Goal: Transaction & Acquisition: Purchase product/service

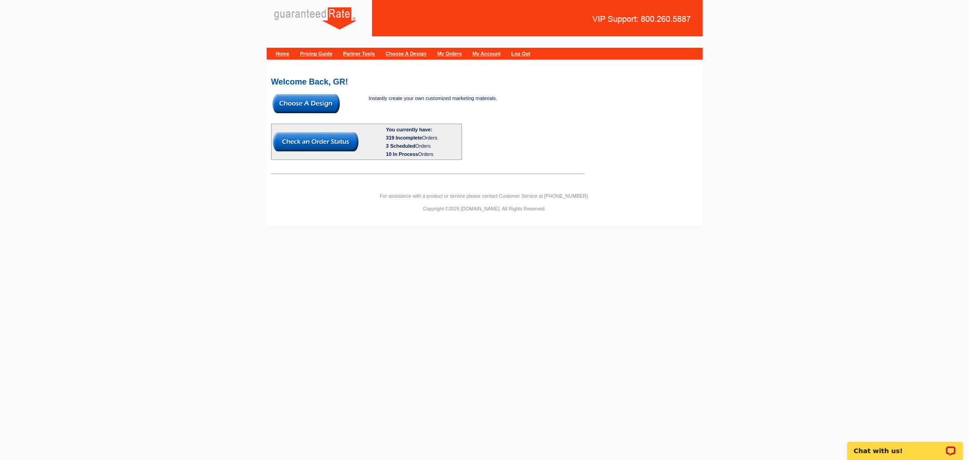
click at [317, 98] on img at bounding box center [306, 103] width 67 height 19
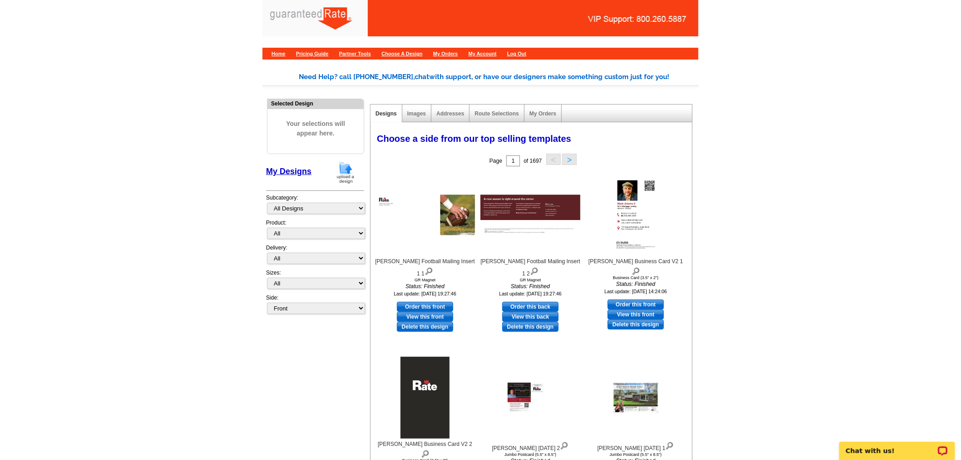
click at [347, 173] on img at bounding box center [346, 172] width 24 height 23
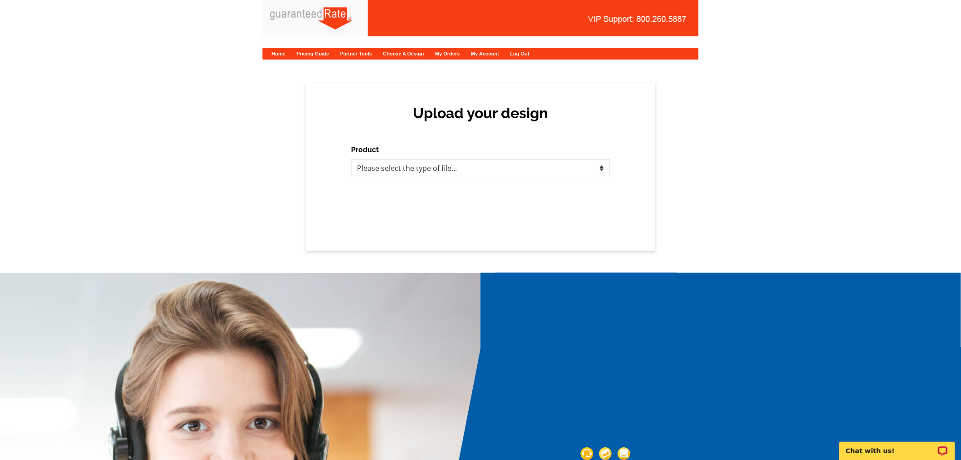
click at [415, 144] on div "Product Please select the type of file... Postcards Calendars Business Cards Le…" at bounding box center [480, 160] width 259 height 33
click at [414, 173] on select "Please select the type of file... Postcards Calendars Business Cards Letters an…" at bounding box center [480, 168] width 259 height 18
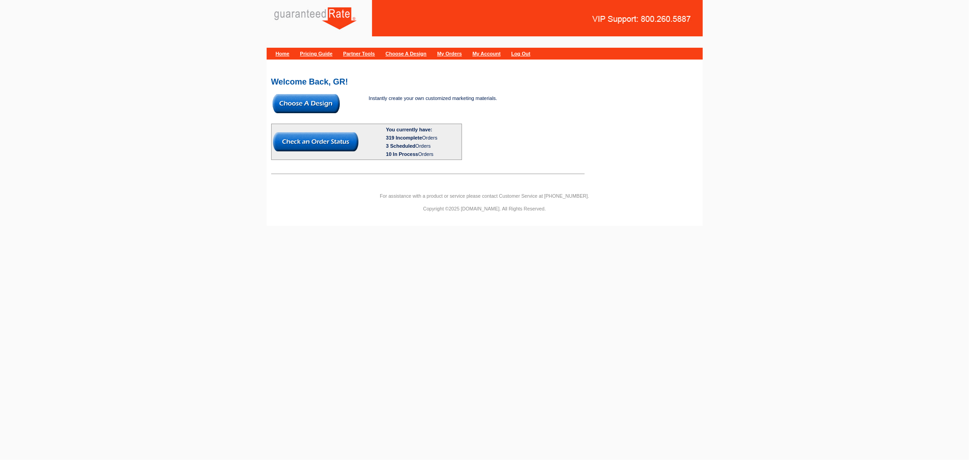
click at [337, 100] on img at bounding box center [306, 103] width 67 height 19
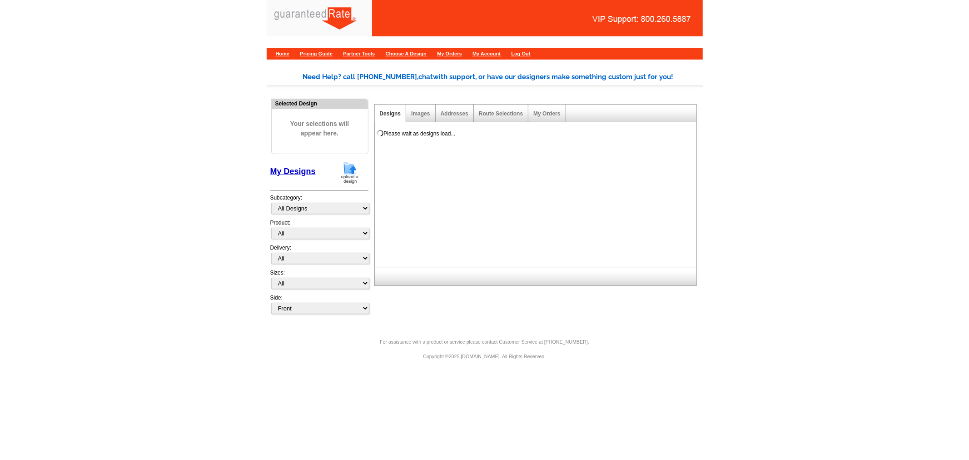
click at [347, 162] on img at bounding box center [350, 172] width 24 height 23
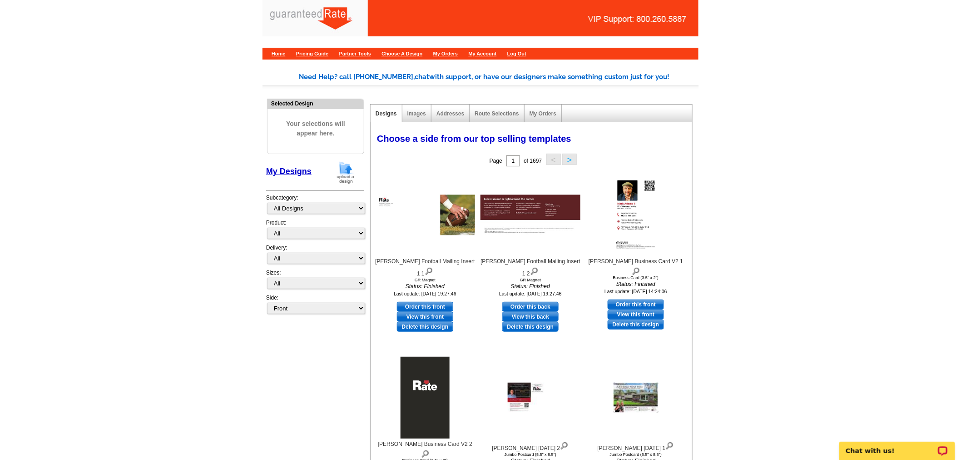
click at [342, 168] on img at bounding box center [346, 172] width 24 height 23
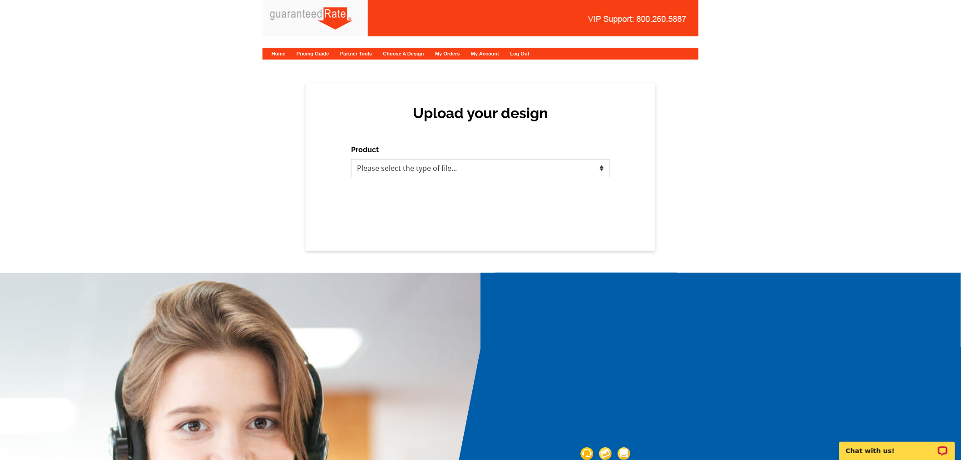
click at [356, 166] on select "Please select the type of file... Postcards Calendars Business Cards Letters an…" at bounding box center [480, 168] width 259 height 18
select select "1"
click at [351, 159] on select "Please select the type of file... Postcards Calendars Business Cards Letters an…" at bounding box center [480, 168] width 259 height 18
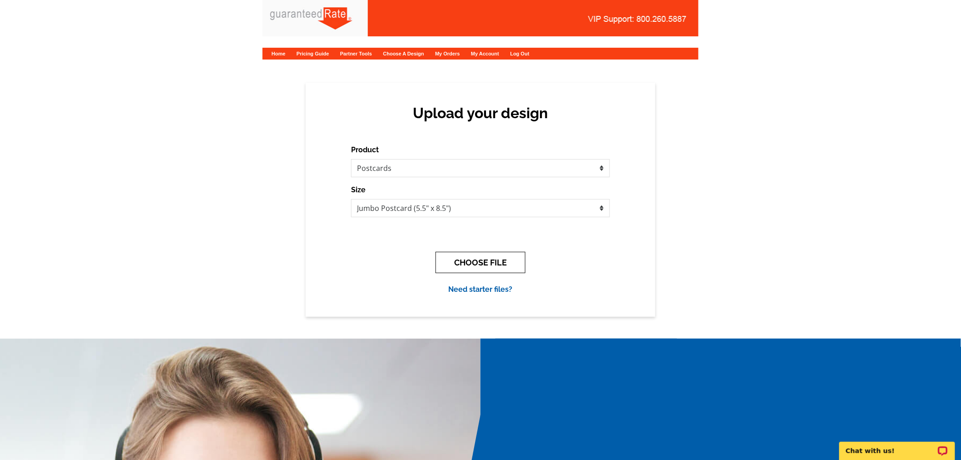
click at [456, 257] on button "CHOOSE FILE" at bounding box center [481, 262] width 90 height 21
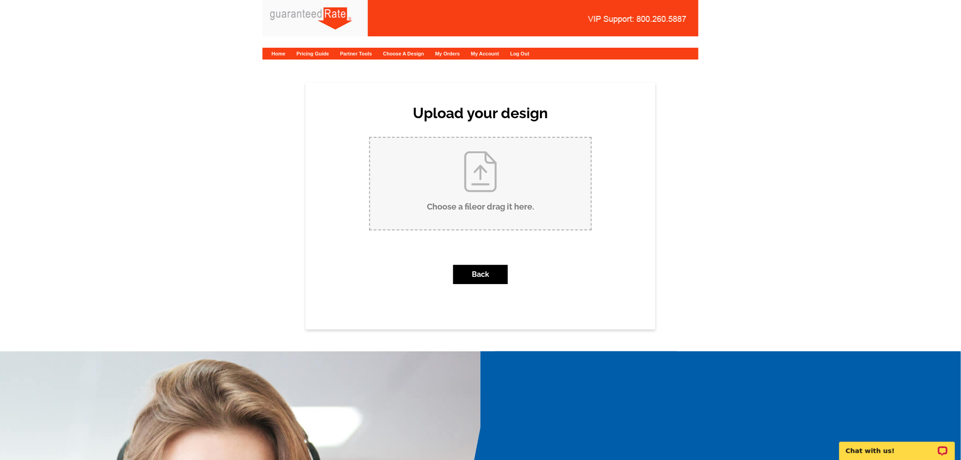
click at [414, 161] on input "Choose a file or drag it here ." at bounding box center [480, 184] width 221 height 92
type input "C:\fakepath\Rogers - Bialy (2526 Par Four) 8-14-25.pdf"
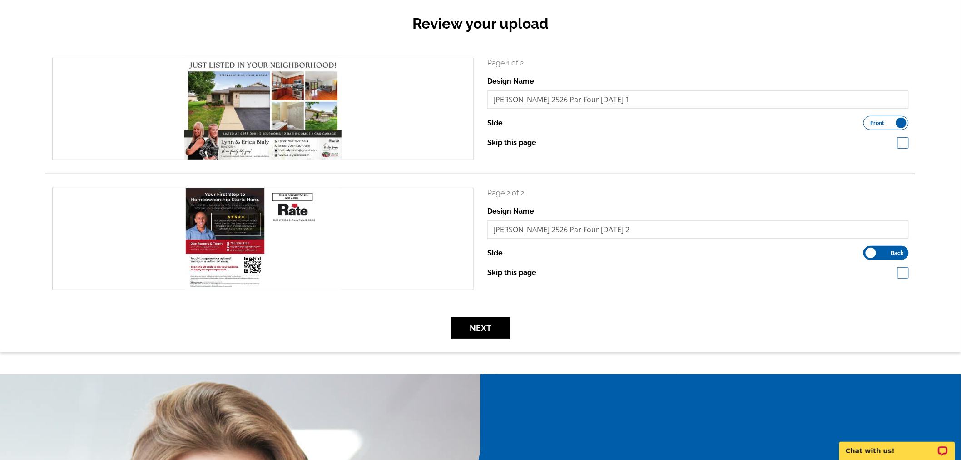
scroll to position [101, 0]
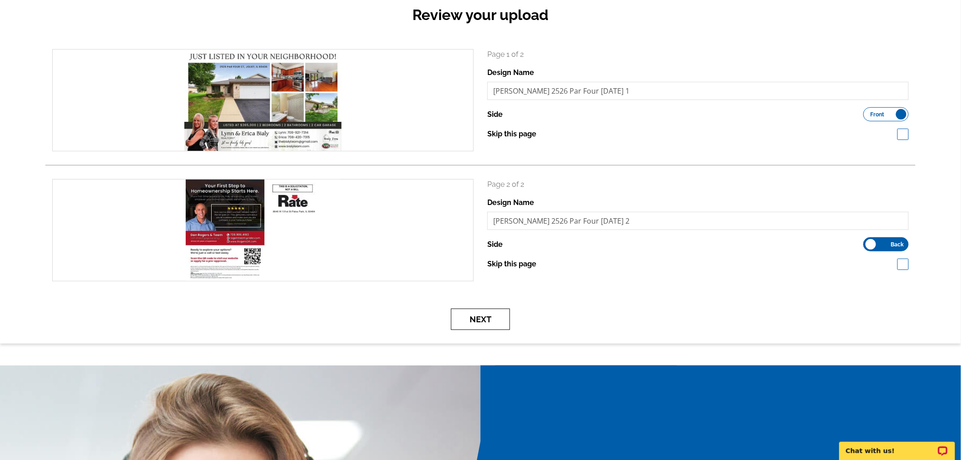
click at [483, 313] on button "Next" at bounding box center [480, 318] width 59 height 21
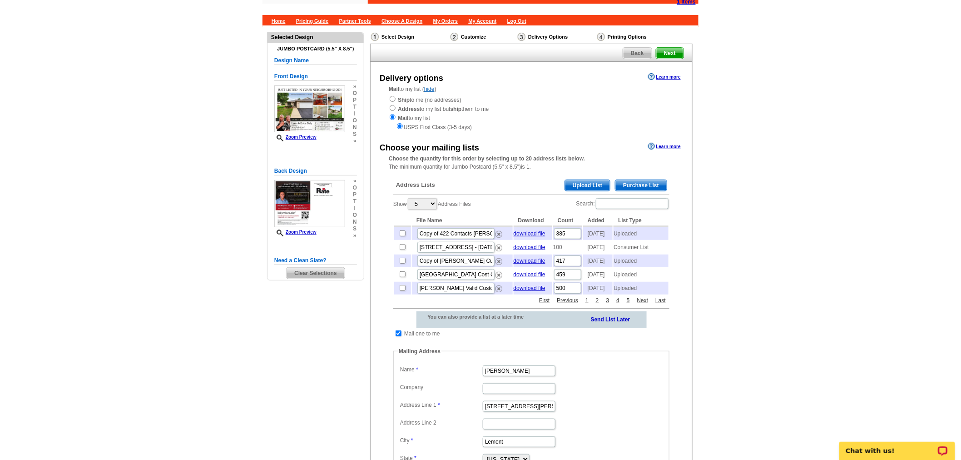
scroll to position [50, 0]
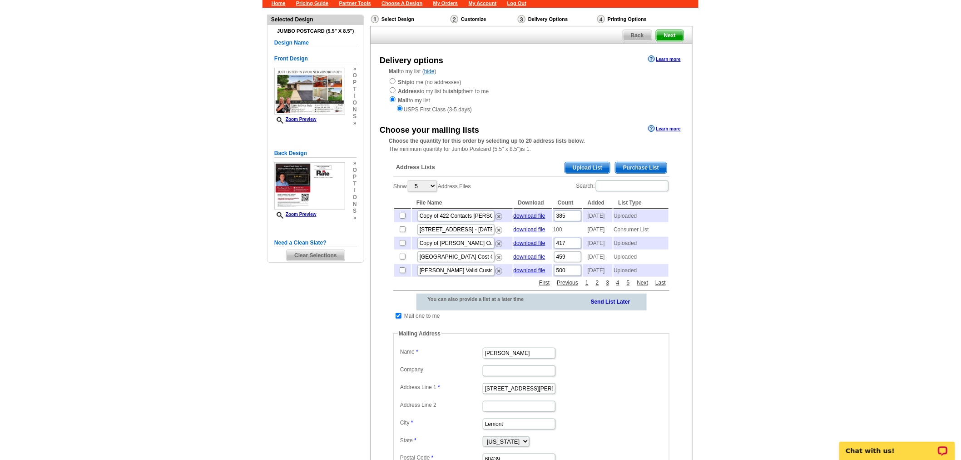
click at [598, 164] on span "Upload List" at bounding box center [587, 167] width 45 height 11
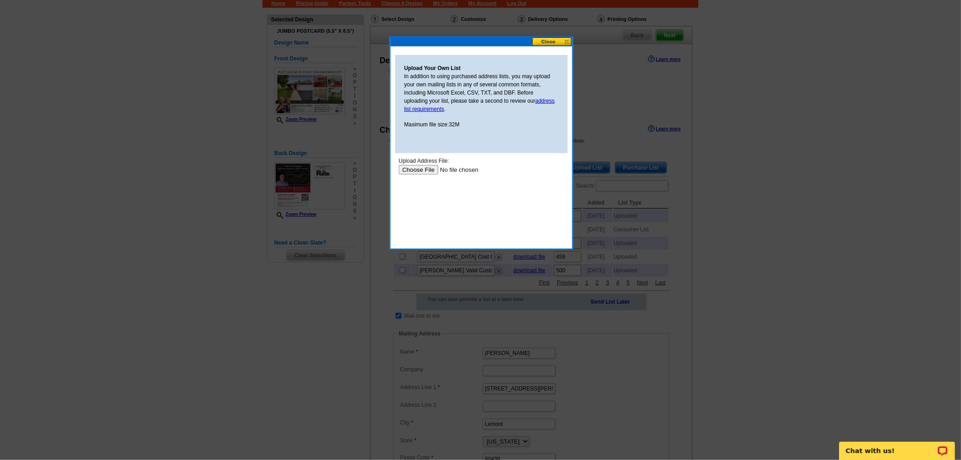
scroll to position [0, 0]
click at [557, 35] on div at bounding box center [480, 205] width 961 height 510
click at [560, 43] on button at bounding box center [552, 41] width 40 height 9
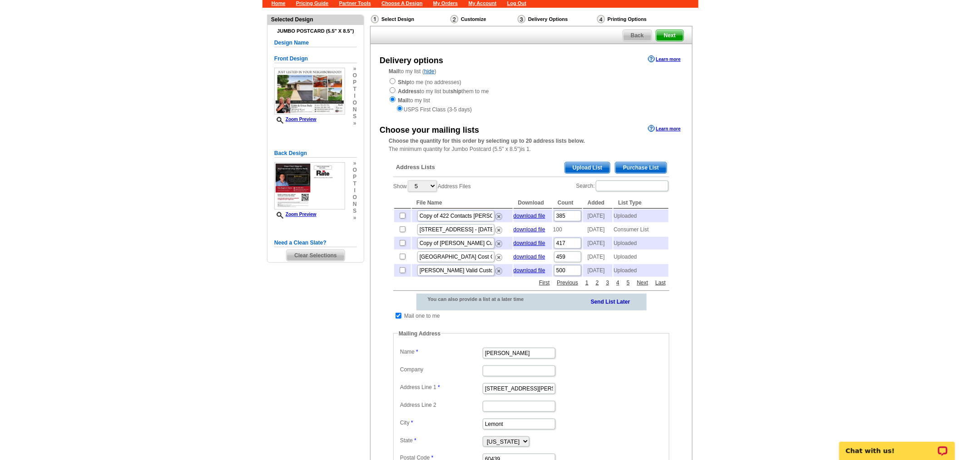
click at [627, 162] on span "Purchase List" at bounding box center [640, 167] width 51 height 11
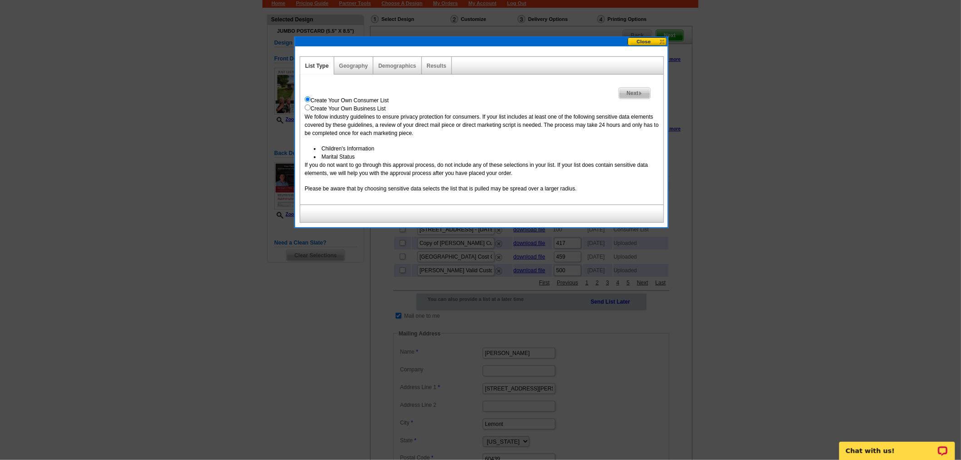
click at [625, 89] on span "Next" at bounding box center [634, 93] width 31 height 11
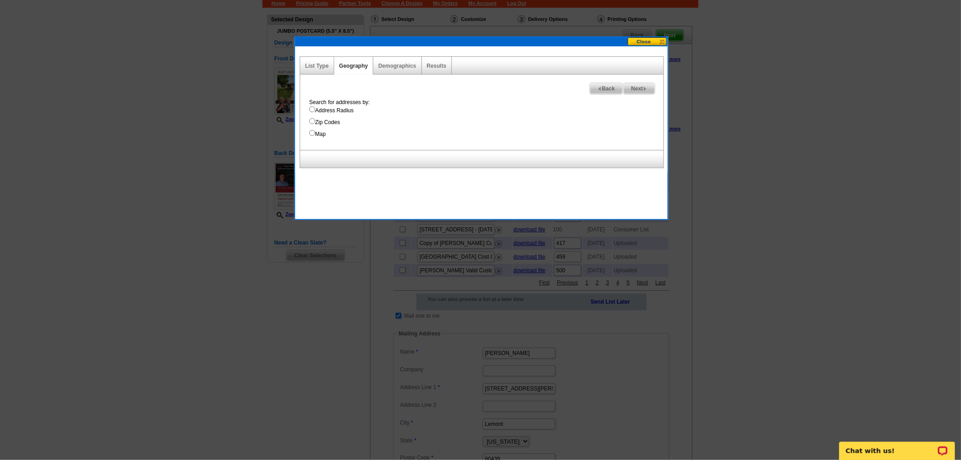
click at [340, 114] on label "Address Radius" at bounding box center [486, 110] width 354 height 8
click at [315, 112] on input "Address Radius" at bounding box center [312, 109] width 6 height 6
radio input "true"
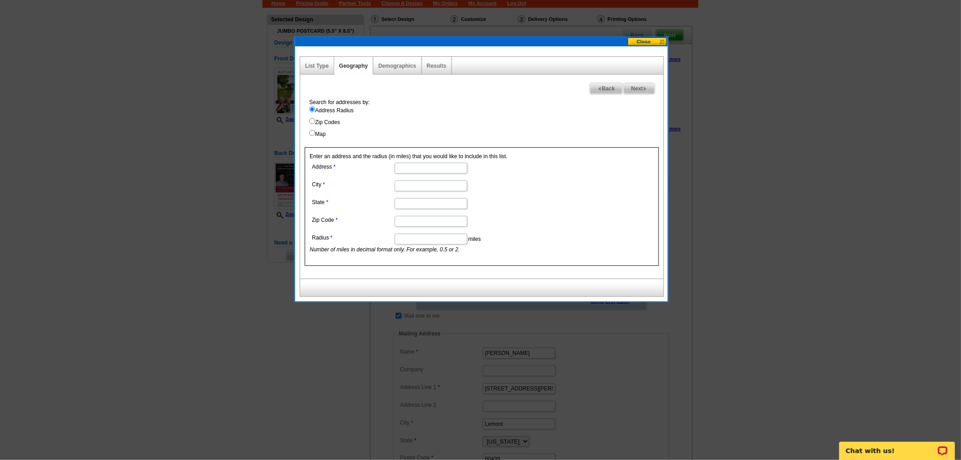
click at [411, 164] on input "Address" at bounding box center [431, 168] width 73 height 11
paste input "2526 Par Four Ct, Joliet, IL 60436"
drag, startPoint x: 426, startPoint y: 169, endPoint x: 493, endPoint y: 168, distance: 67.2
click at [493, 168] on dd "2526 Par Four Ct, Joliet, IL 60436" at bounding box center [431, 167] width 242 height 14
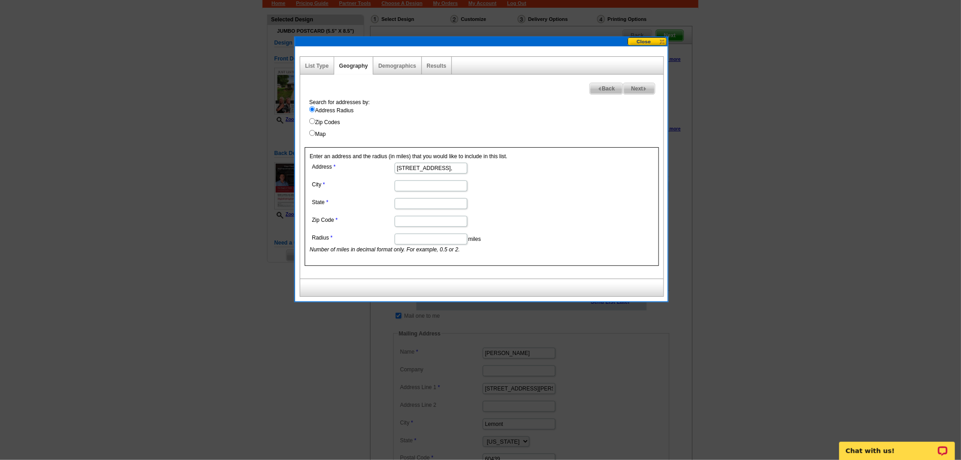
scroll to position [0, 0]
type input "2526 Par Four Ct"
click at [434, 182] on input "City" at bounding box center [431, 185] width 73 height 11
paste input "Joliet, IL 60436"
click at [430, 187] on input "Joliet, IL 60436" at bounding box center [431, 185] width 73 height 11
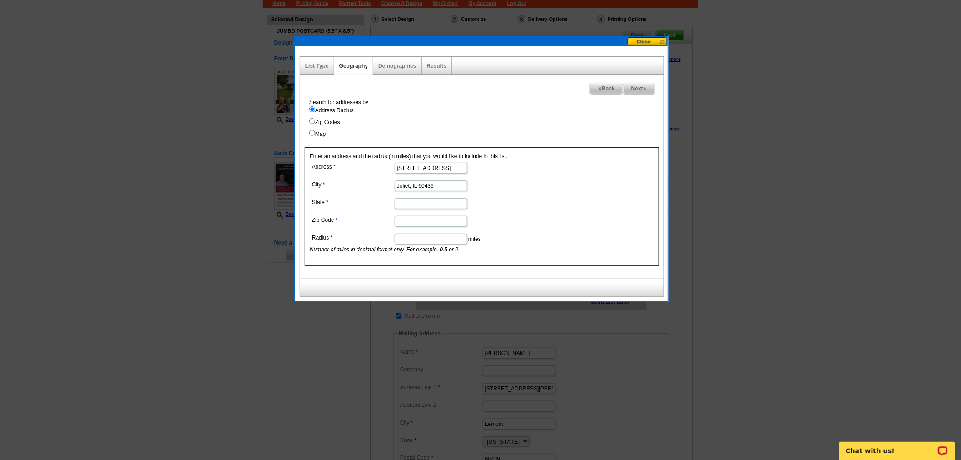
click at [430, 187] on input "Joliet, IL 60436" at bounding box center [431, 185] width 73 height 11
type input "Joliet, IL"
click at [430, 218] on input "Zip Code" at bounding box center [431, 221] width 73 height 11
paste input "60436"
type input "60436"
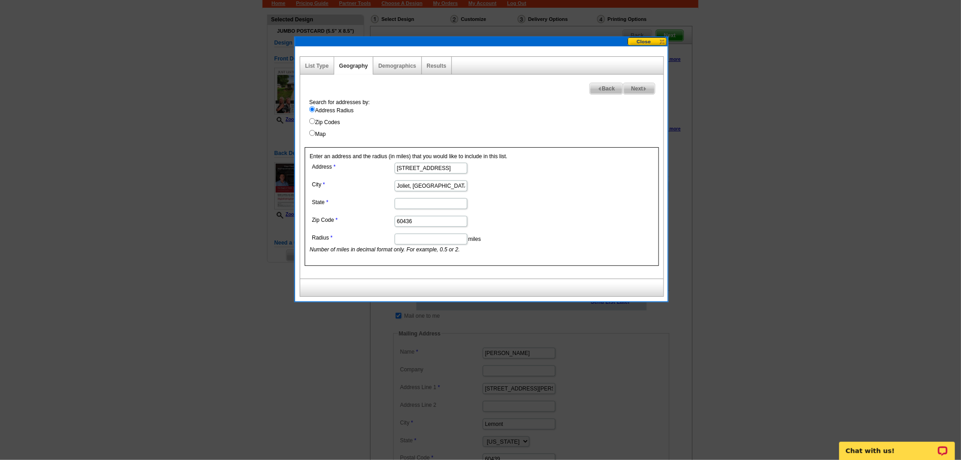
click at [427, 208] on input "State" at bounding box center [431, 203] width 73 height 11
type input "IL"
click at [427, 180] on input "Joliet, IL" at bounding box center [431, 185] width 73 height 11
type input "Joliet"
click at [428, 238] on input "Radius" at bounding box center [431, 238] width 73 height 11
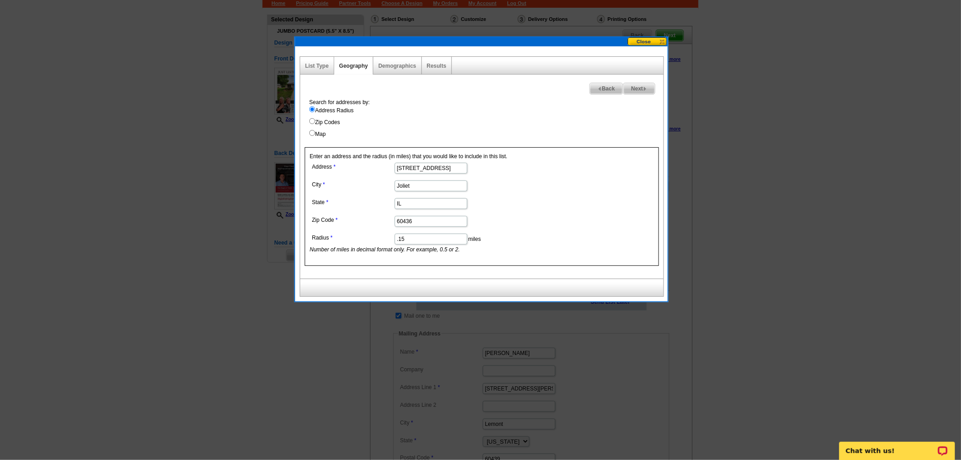
type input ".15"
click at [539, 200] on dd "IL" at bounding box center [431, 203] width 242 height 14
click at [643, 89] on img at bounding box center [645, 89] width 4 height 4
select select
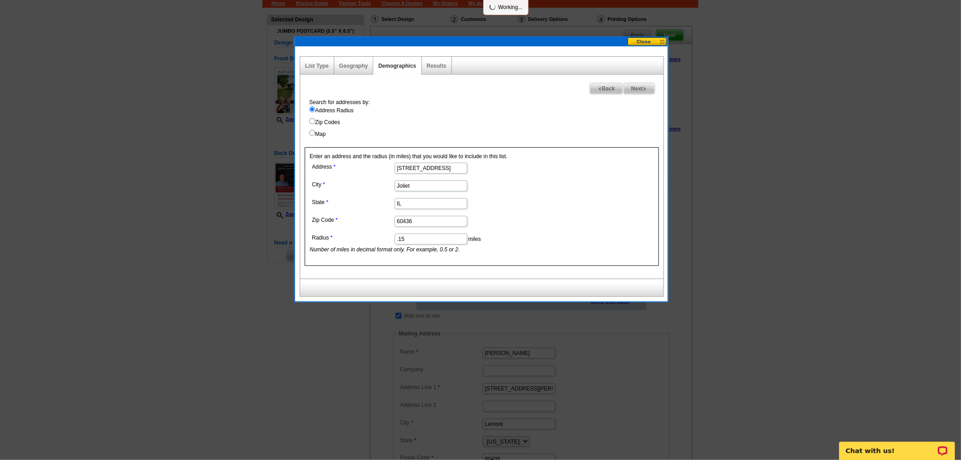
select select
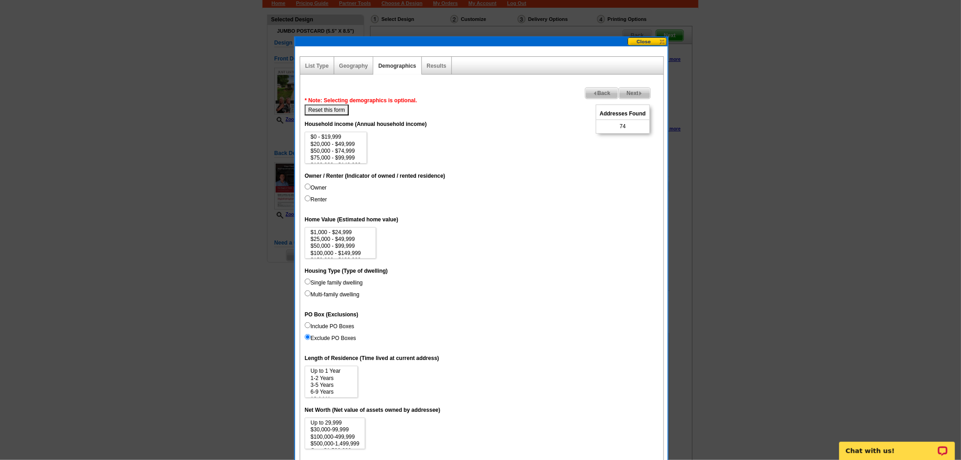
click at [587, 92] on span "Back" at bounding box center [601, 93] width 33 height 11
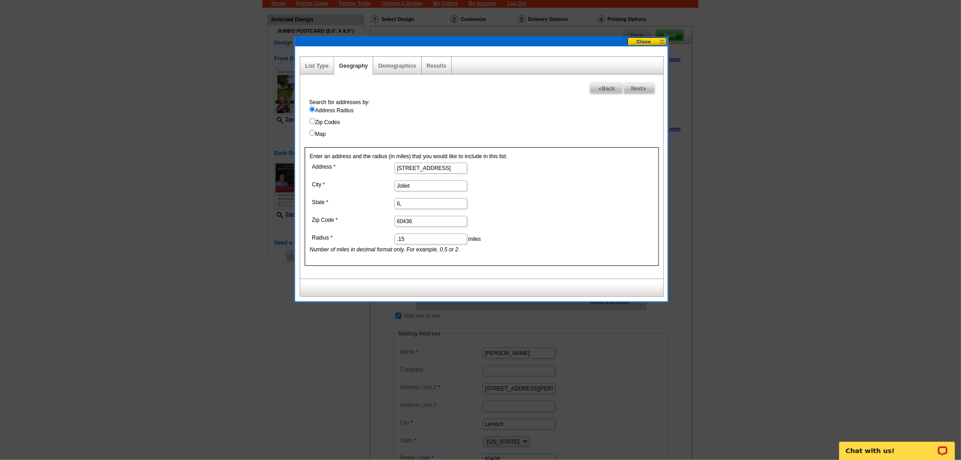
click at [452, 238] on input ".15" at bounding box center [431, 238] width 73 height 11
type input ".25"
drag, startPoint x: 493, startPoint y: 215, endPoint x: 501, endPoint y: 207, distance: 11.2
click at [493, 215] on dd "60436" at bounding box center [431, 220] width 242 height 14
click at [640, 91] on span "Next" at bounding box center [639, 88] width 31 height 11
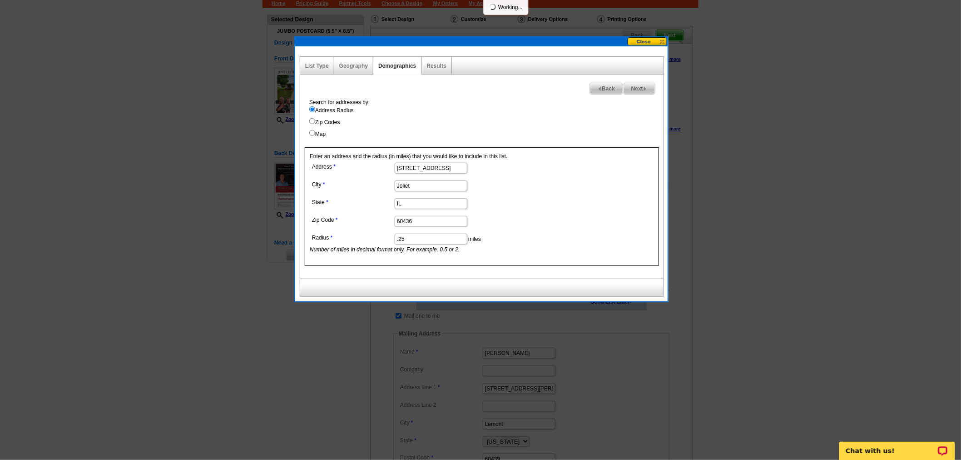
select select
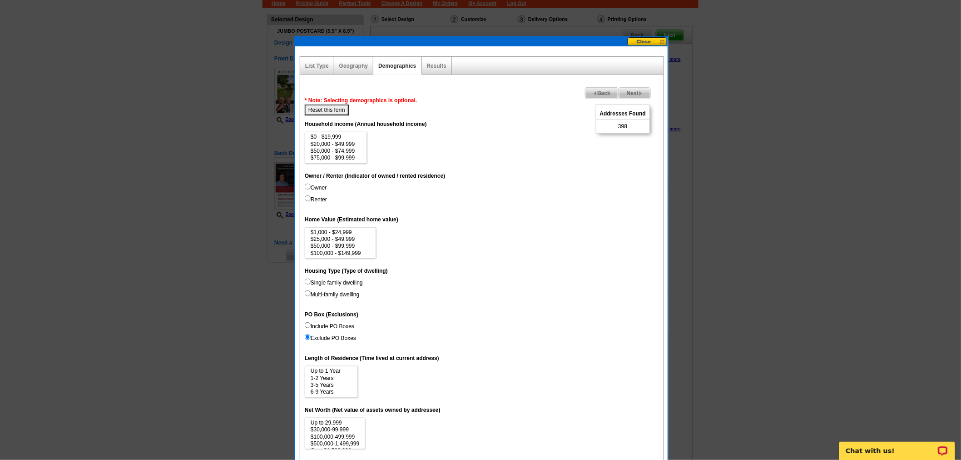
click at [601, 88] on span "Back" at bounding box center [601, 93] width 33 height 11
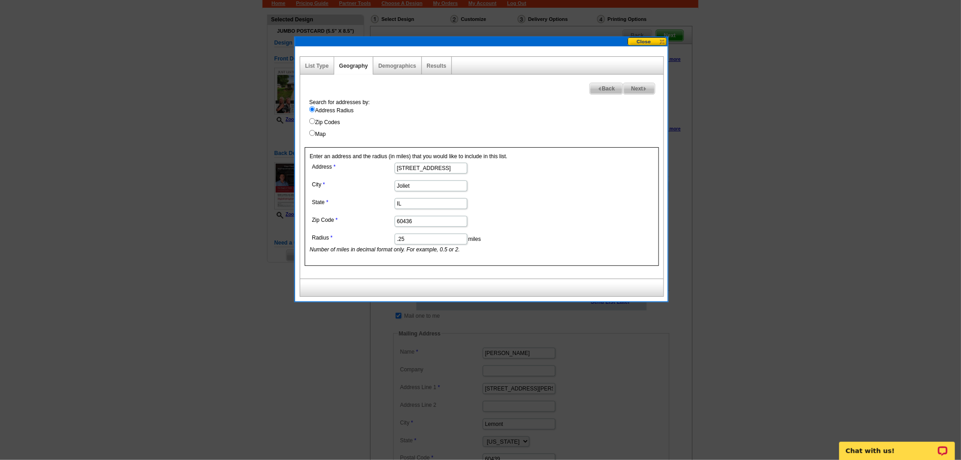
click at [445, 239] on input ".25" at bounding box center [431, 238] width 73 height 11
type input ".2"
click at [523, 228] on dl "Address 2526 Par Four Ct City Joliet State IL Zip Code 60436 Radius .2 miles Nu…" at bounding box center [431, 206] width 242 height 93
click at [647, 87] on span "Next" at bounding box center [639, 88] width 31 height 11
select select
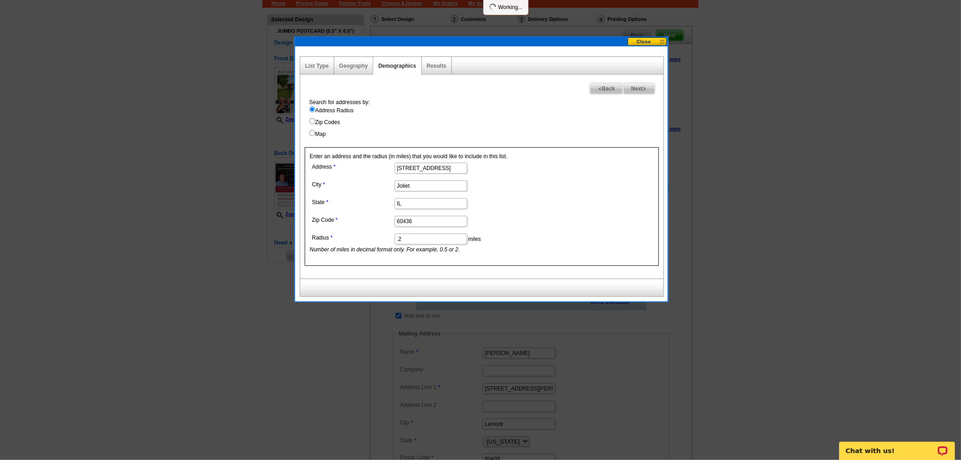
select select
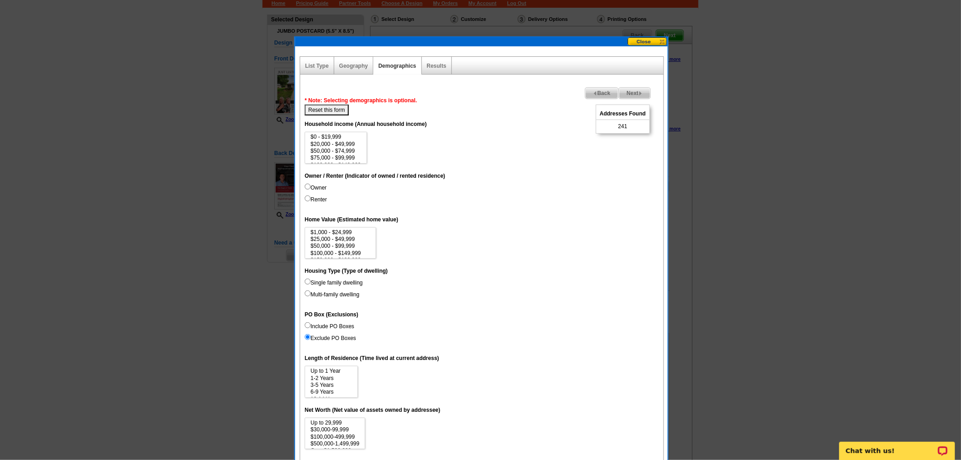
click at [628, 97] on span "Next" at bounding box center [634, 93] width 31 height 11
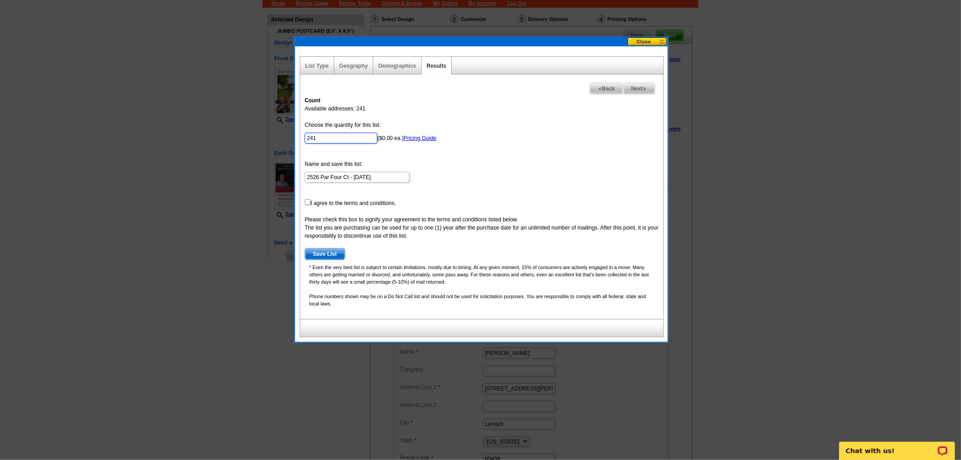
drag, startPoint x: 311, startPoint y: 138, endPoint x: 272, endPoint y: 137, distance: 39.5
click at [272, 137] on body "1 Items Home Pricing Guide Partner Tools Choose A Design My Orders My Account L…" at bounding box center [480, 300] width 961 height 701
type input "100"
click at [305, 203] on input "checkbox" at bounding box center [308, 202] width 6 height 6
checkbox input "true"
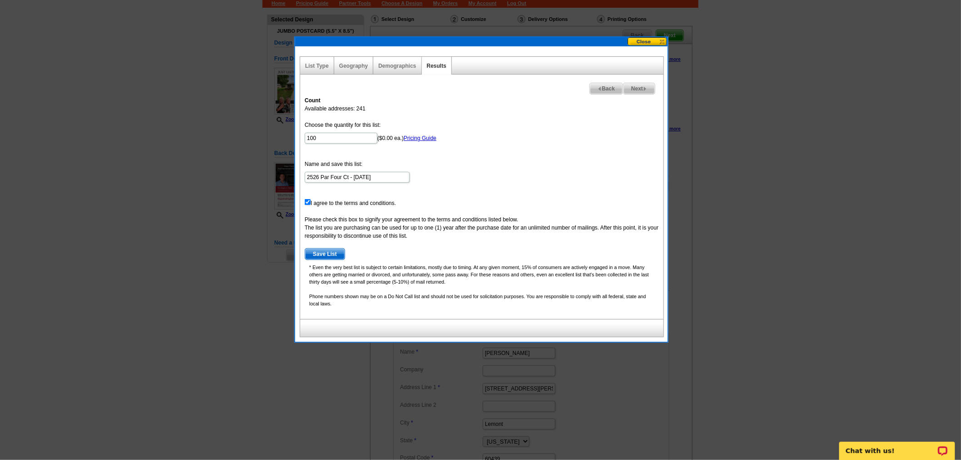
click at [314, 253] on span "Save List" at bounding box center [325, 253] width 40 height 11
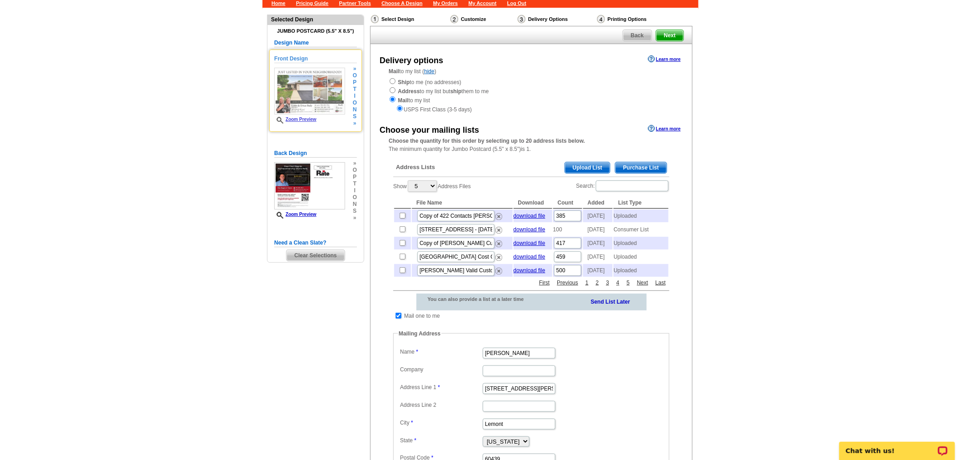
click at [297, 117] on span "Zoom Preview" at bounding box center [309, 120] width 71 height 7
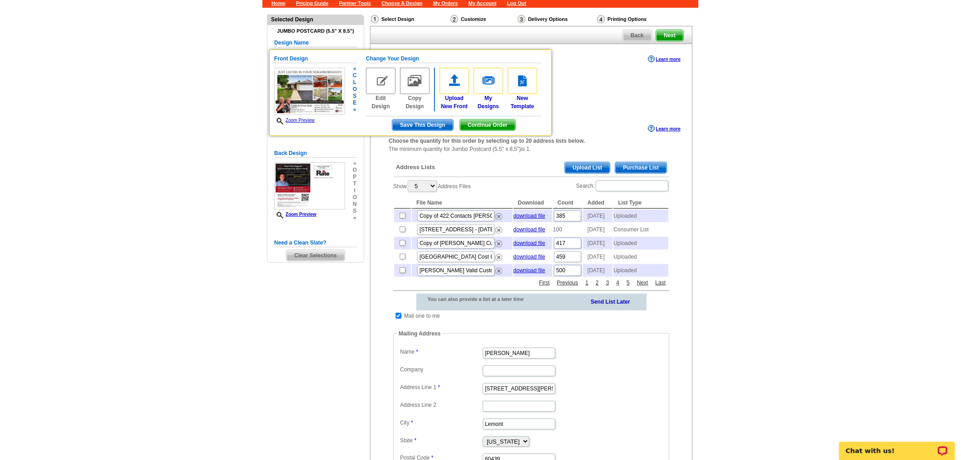
click at [296, 83] on img at bounding box center [309, 91] width 71 height 47
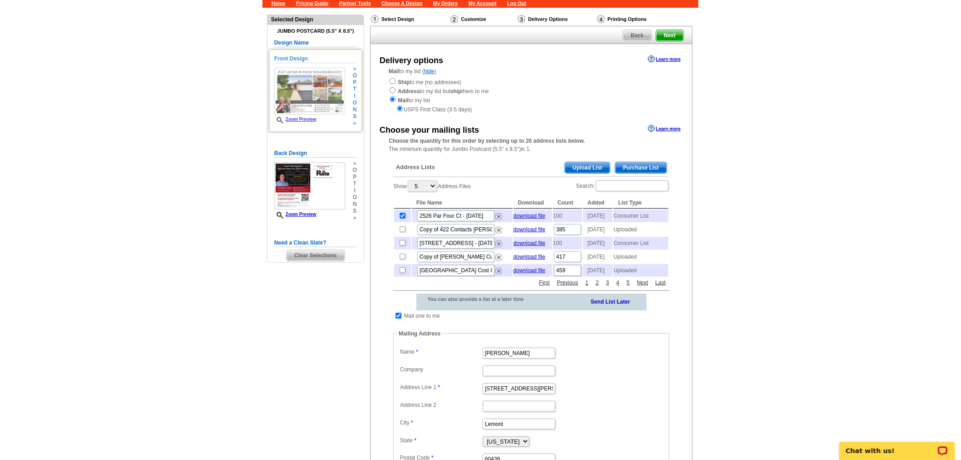
click at [291, 117] on span "Zoom Preview" at bounding box center [309, 120] width 71 height 7
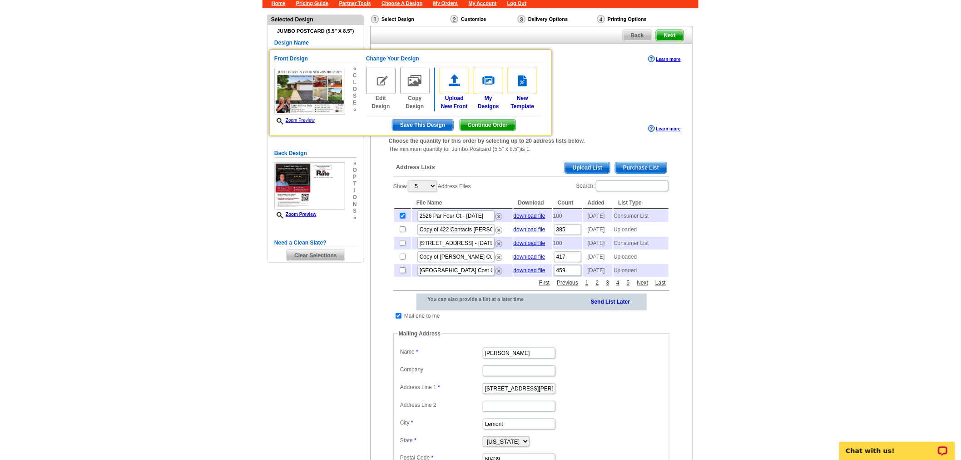
click at [664, 100] on div "Ship to me (no addresses) Address to my list but ship them to me Mail to my lis…" at bounding box center [531, 95] width 285 height 36
click at [320, 87] on img at bounding box center [309, 91] width 71 height 47
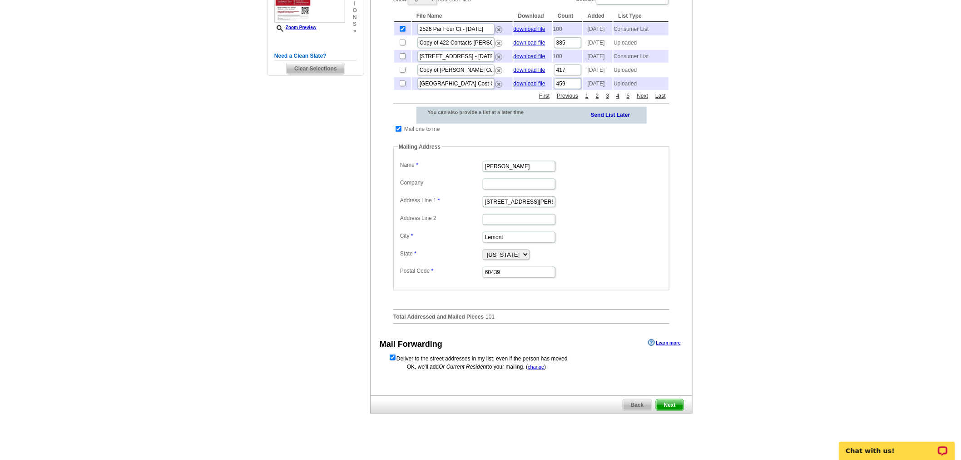
scroll to position [287, 0]
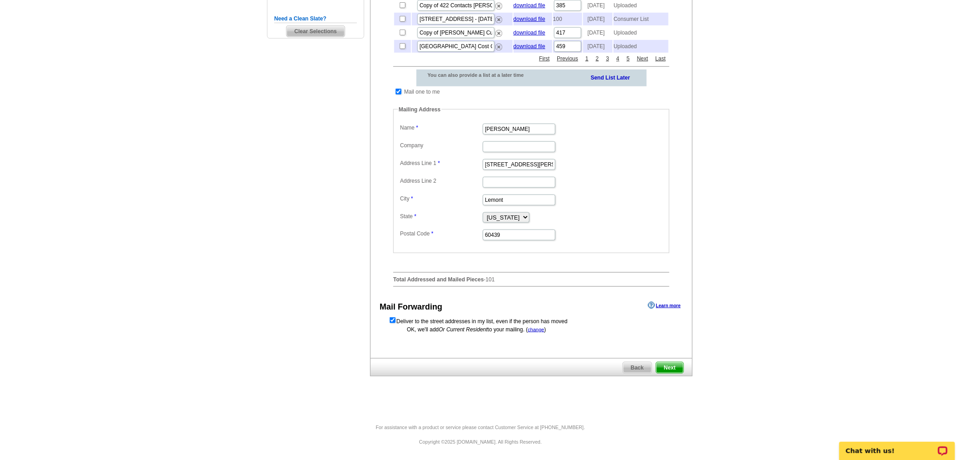
click at [669, 364] on span "Next" at bounding box center [669, 367] width 27 height 11
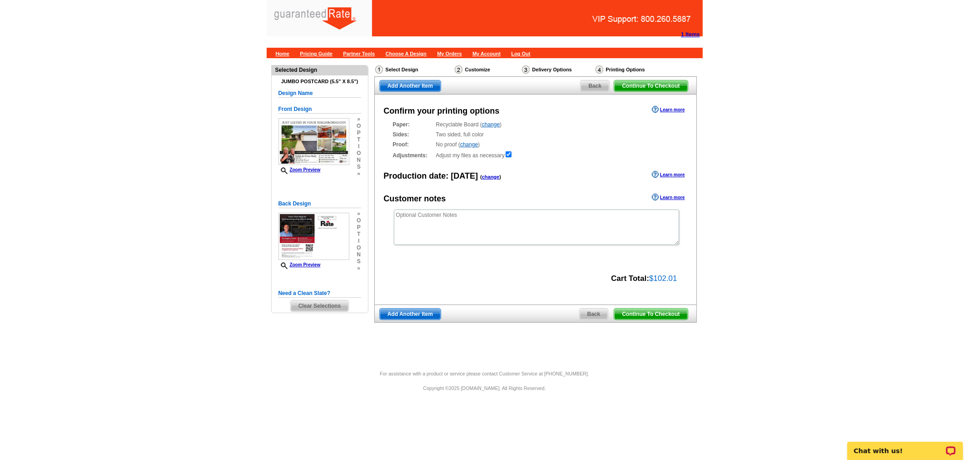
click at [651, 316] on span "Continue To Checkout" at bounding box center [650, 313] width 73 height 11
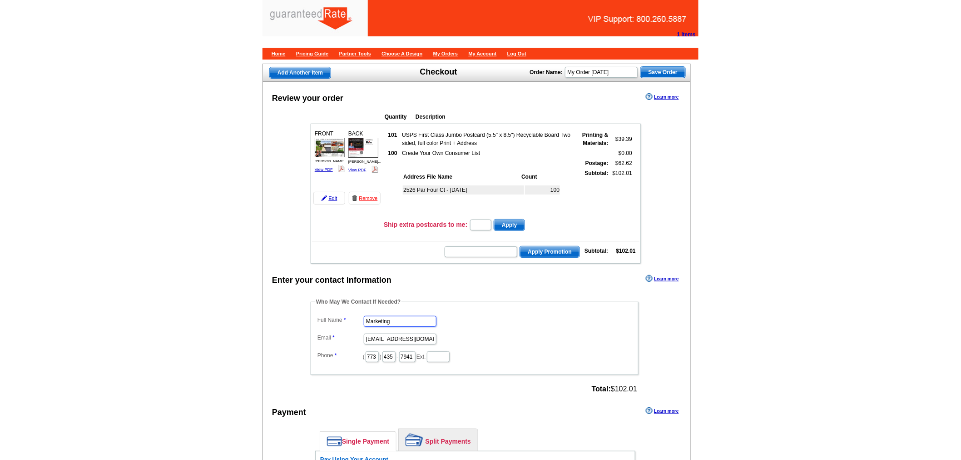
click at [398, 316] on input "Marketing" at bounding box center [400, 321] width 73 height 11
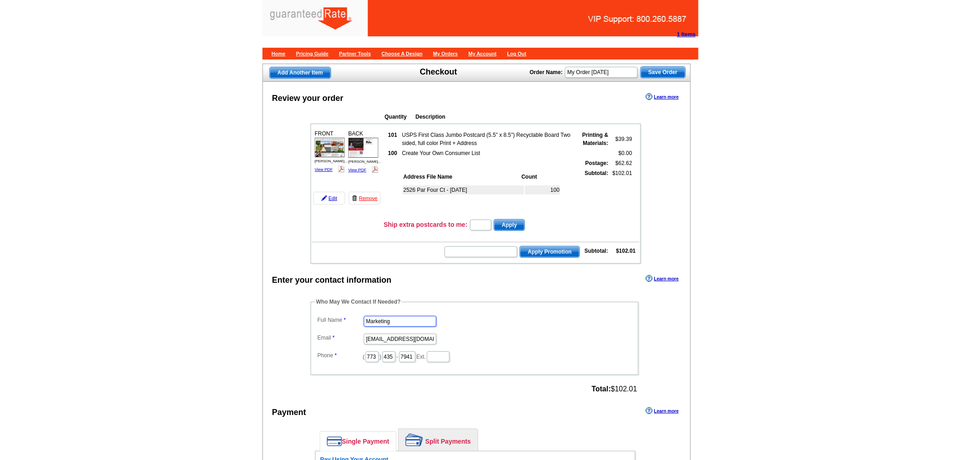
click at [398, 316] on input "Marketing" at bounding box center [400, 321] width 73 height 11
click at [399, 316] on input "Marketing" at bounding box center [400, 321] width 73 height 11
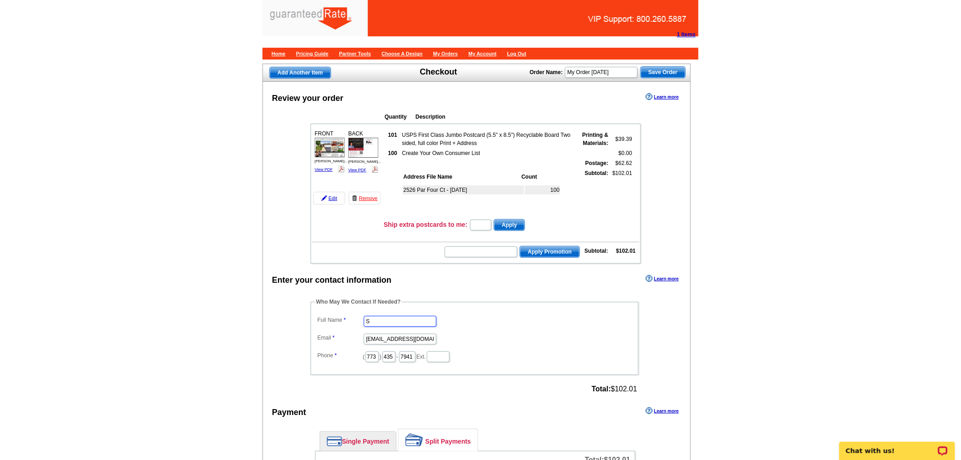
type input "Shelley Berner"
click at [392, 333] on input "marketing@guaranteedrate.com" at bounding box center [400, 338] width 73 height 11
type input "shelley.berner@rate.com"
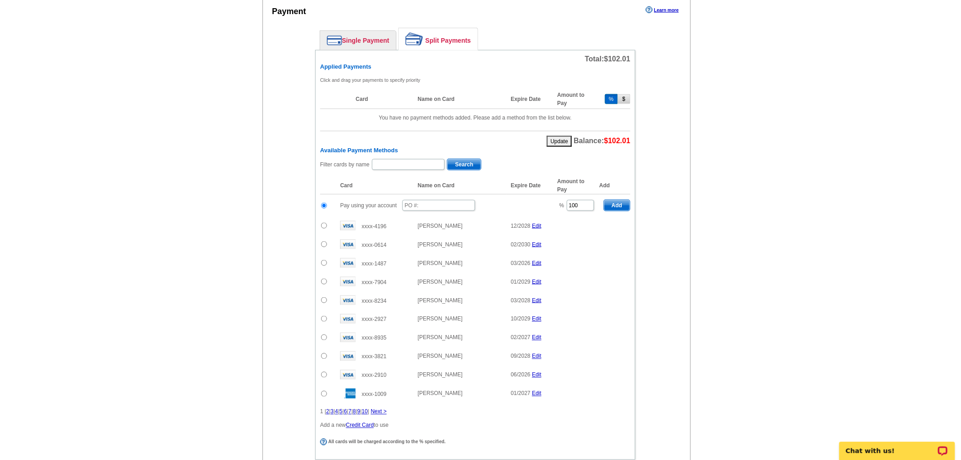
scroll to position [403, 0]
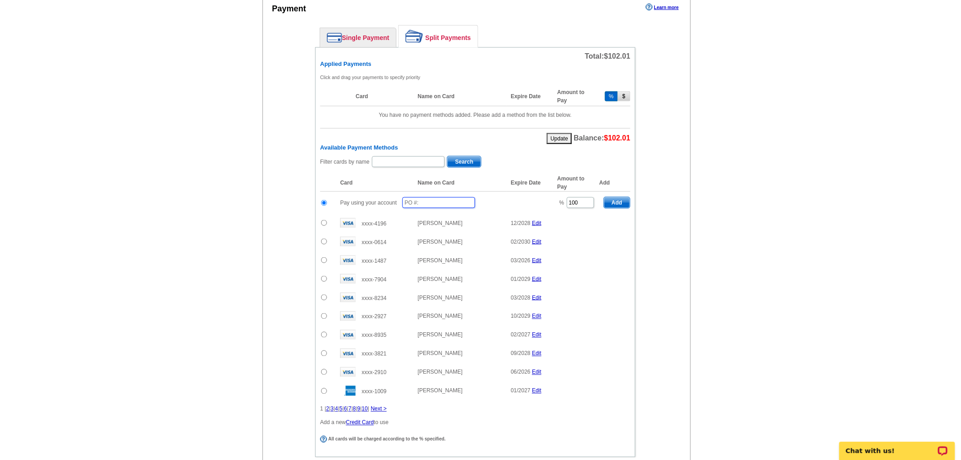
click at [441, 197] on input "text" at bounding box center [438, 202] width 73 height 11
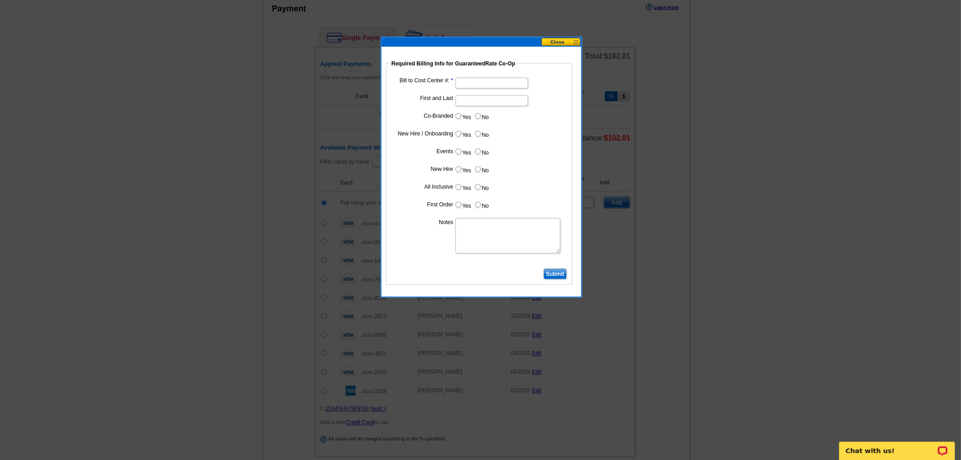
type input "08152025_1105_sb"
click at [494, 81] on input "Bill to Cost Center #:" at bounding box center [492, 83] width 73 height 11
type input "1700"
type input "Dan Rogers"
click at [460, 115] on input "Yes" at bounding box center [459, 116] width 6 height 6
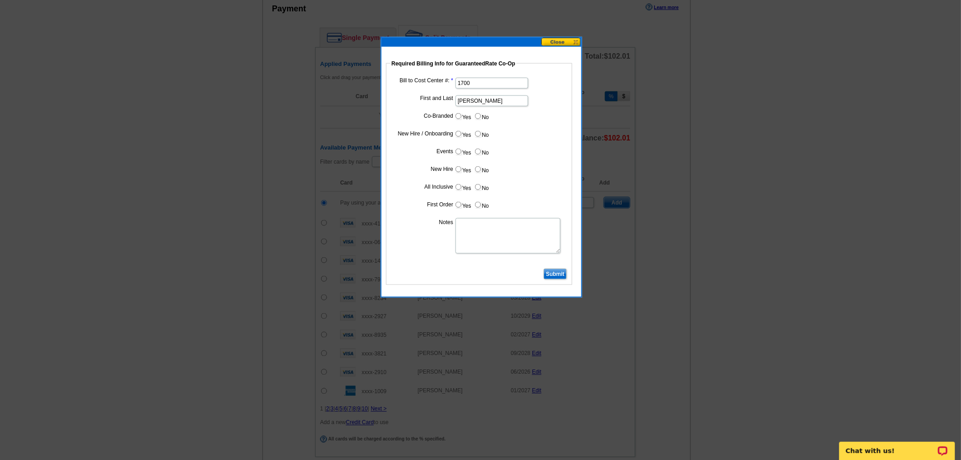
radio input "true"
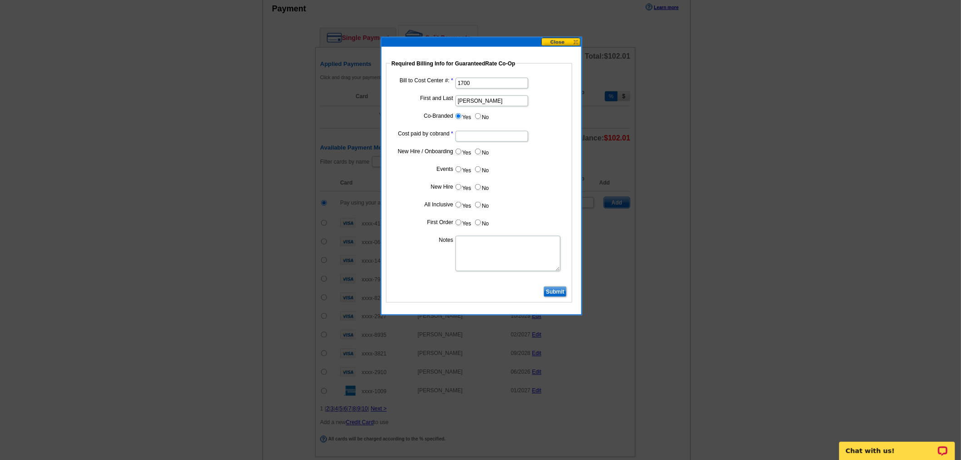
drag, startPoint x: 479, startPoint y: 127, endPoint x: 489, endPoint y: 134, distance: 12.4
click at [485, 133] on dd at bounding box center [479, 136] width 177 height 14
click at [489, 134] on input "Cost paid by cobrand" at bounding box center [492, 136] width 73 height 11
type input "50%"
click at [488, 151] on label "No" at bounding box center [481, 151] width 15 height 10
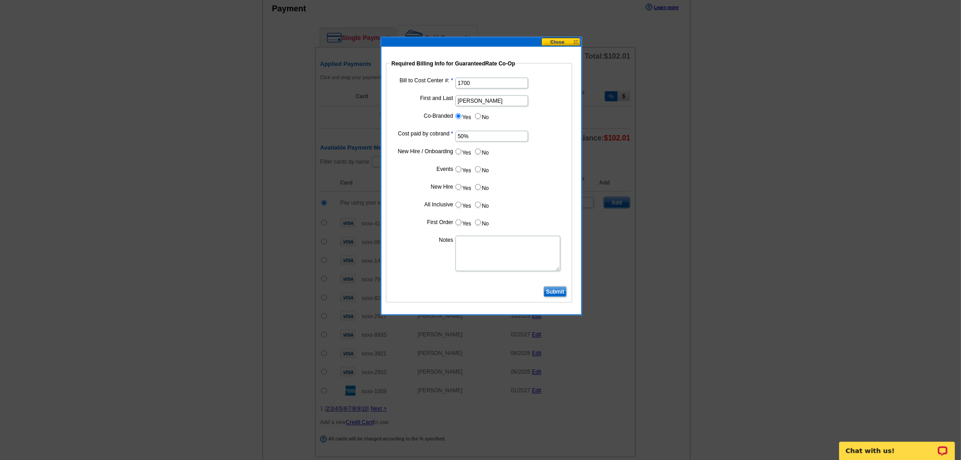
click at [481, 151] on input "No" at bounding box center [478, 152] width 6 height 6
radio input "true"
click at [487, 166] on label "No" at bounding box center [481, 169] width 15 height 10
click at [481, 166] on input "No" at bounding box center [478, 169] width 6 height 6
radio input "true"
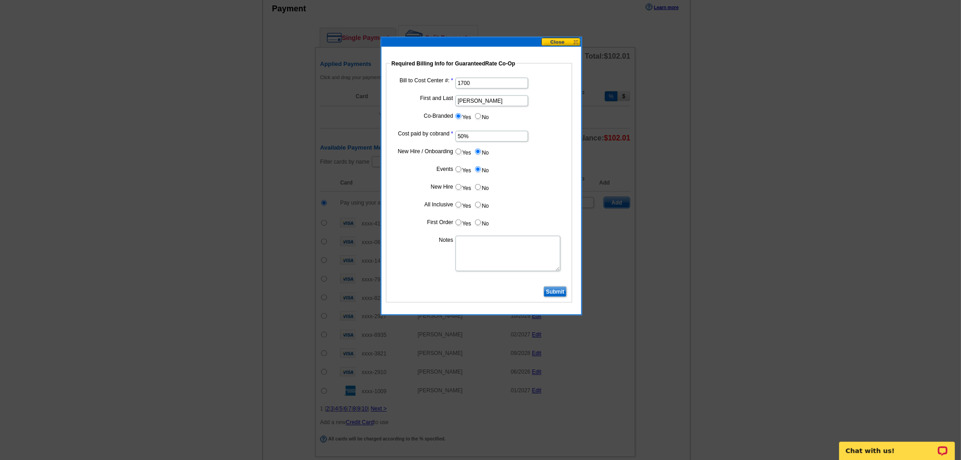
click at [480, 184] on input "No" at bounding box center [478, 187] width 6 height 6
radio input "true"
click at [481, 204] on label "No" at bounding box center [481, 204] width 15 height 10
click at [481, 204] on input "No" at bounding box center [478, 205] width 6 height 6
radio input "true"
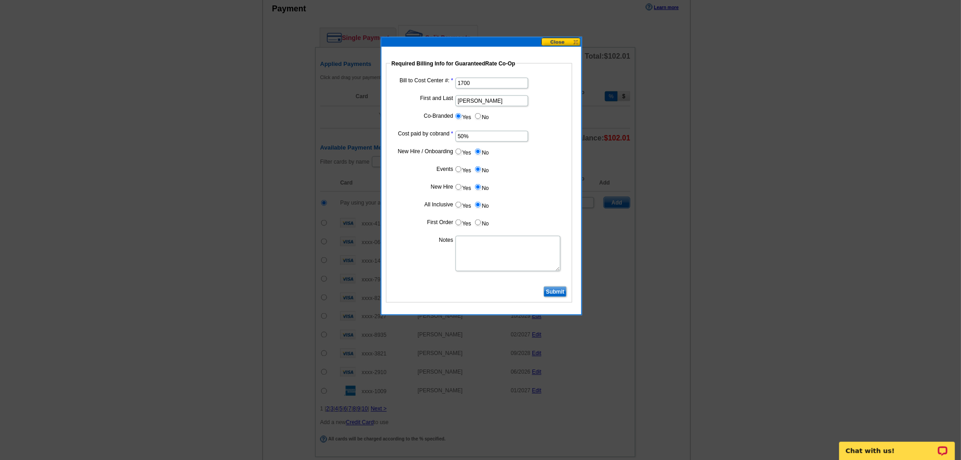
click at [482, 222] on label "No" at bounding box center [481, 222] width 15 height 10
click at [481, 222] on input "No" at bounding box center [478, 222] width 6 height 6
radio input "true"
click at [488, 246] on textarea "Notes" at bounding box center [508, 253] width 105 height 35
type textarea "Bill to Dan Rogers at 1700"
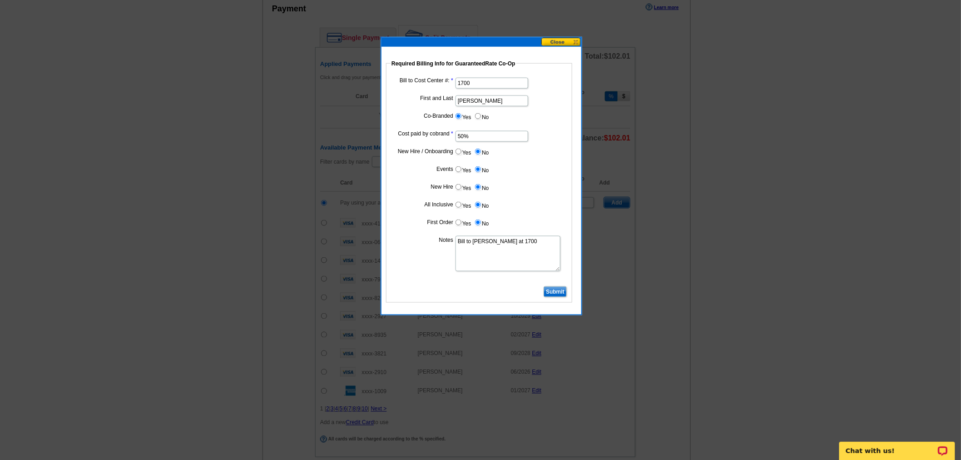
click at [561, 292] on input "Submit" at bounding box center [555, 291] width 23 height 11
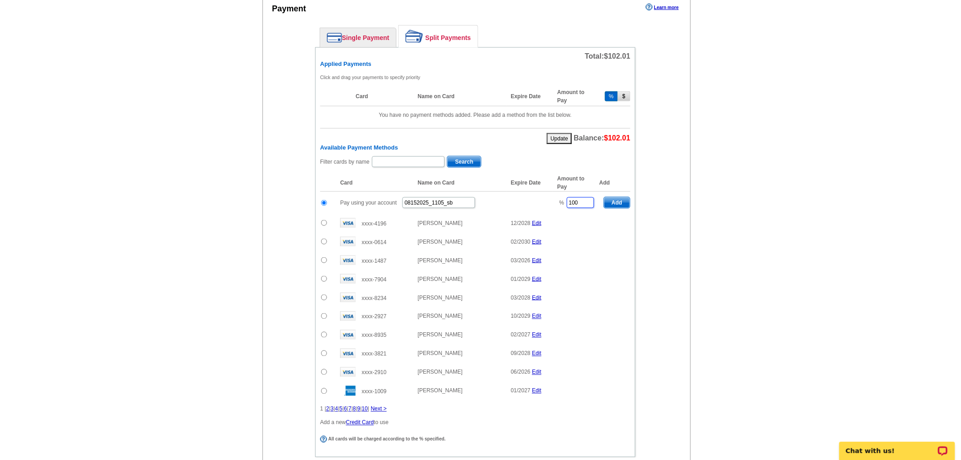
drag, startPoint x: 587, startPoint y: 193, endPoint x: 520, endPoint y: 203, distance: 67.4
click at [520, 203] on tr "Pay using your account 08152025_1105_sb % 100 Add" at bounding box center [475, 203] width 310 height 22
drag, startPoint x: 619, startPoint y: 193, endPoint x: 396, endPoint y: 149, distance: 227.4
click at [619, 197] on span "Add" at bounding box center [617, 202] width 26 height 11
type input "100"
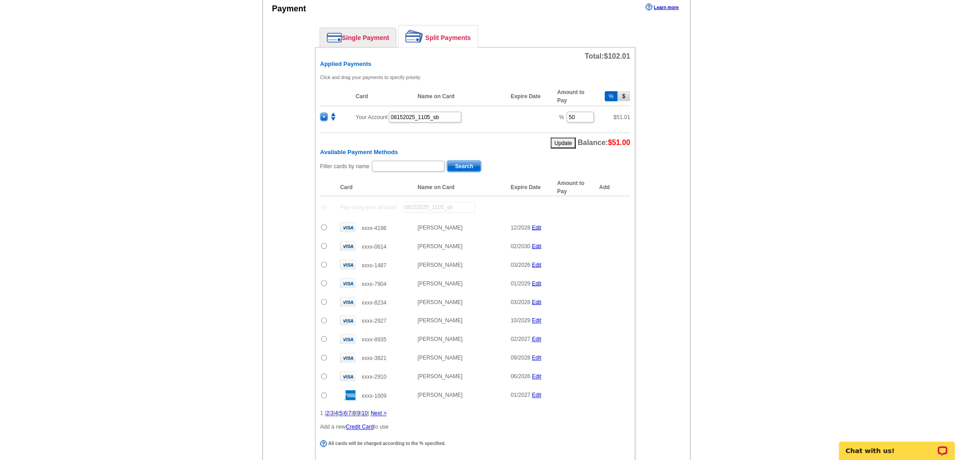
radio input "false"
click at [402, 161] on input "text" at bounding box center [408, 166] width 73 height 11
type input "erica thompson"
click at [462, 161] on span "Search" at bounding box center [464, 166] width 34 height 11
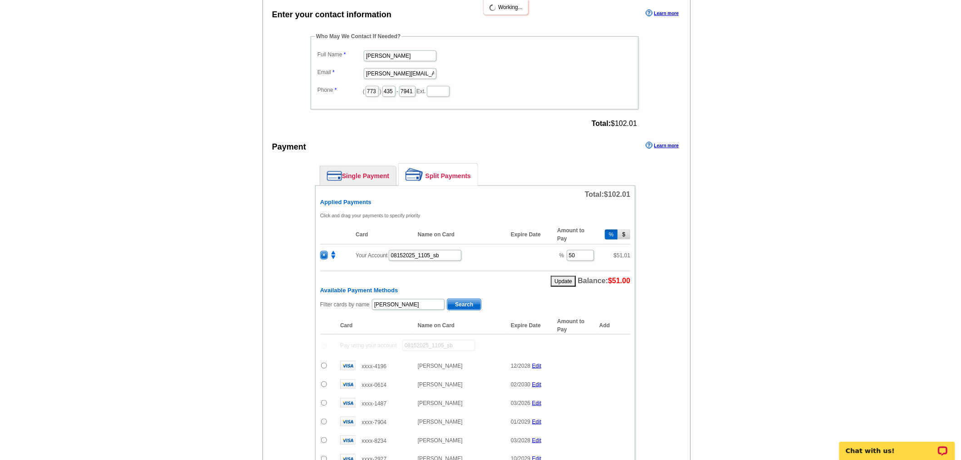
scroll to position [101, 0]
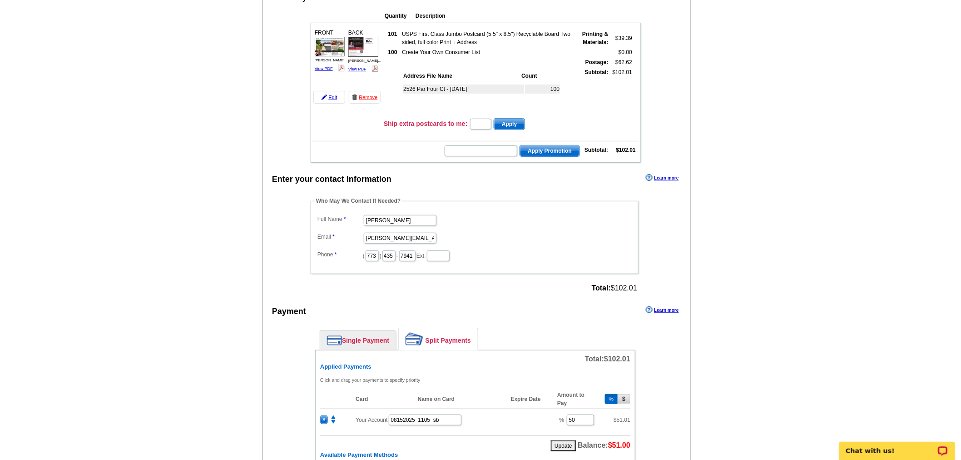
click at [332, 48] on img at bounding box center [330, 47] width 30 height 20
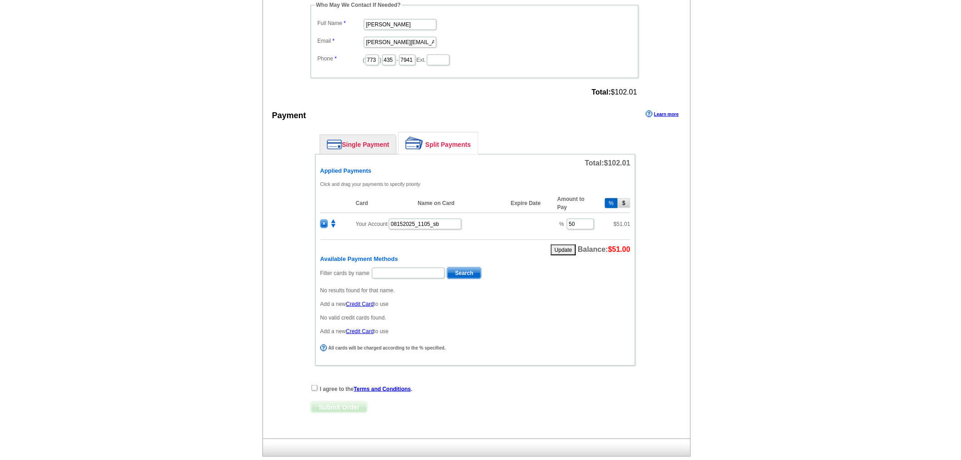
scroll to position [339, 0]
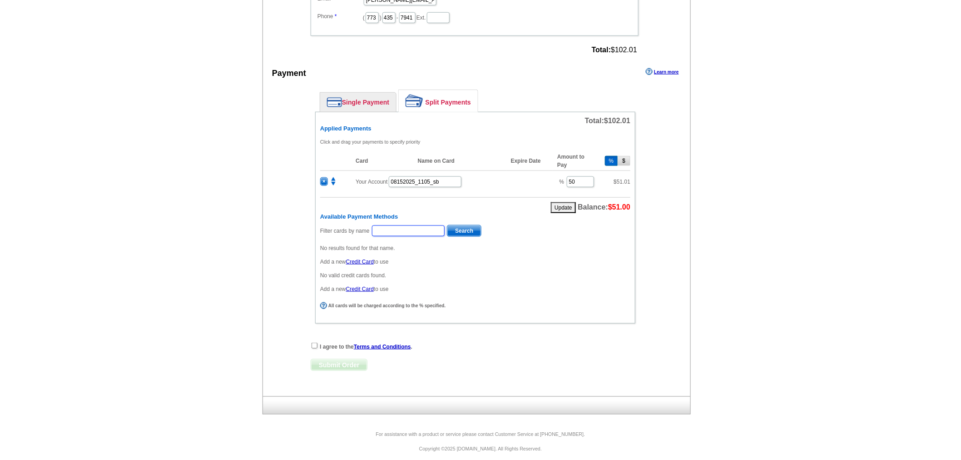
click at [396, 225] on input "text" at bounding box center [408, 230] width 73 height 11
type input "thompson"
click at [471, 225] on span "Search" at bounding box center [464, 230] width 34 height 11
click at [325, 267] on input "radio" at bounding box center [324, 270] width 6 height 6
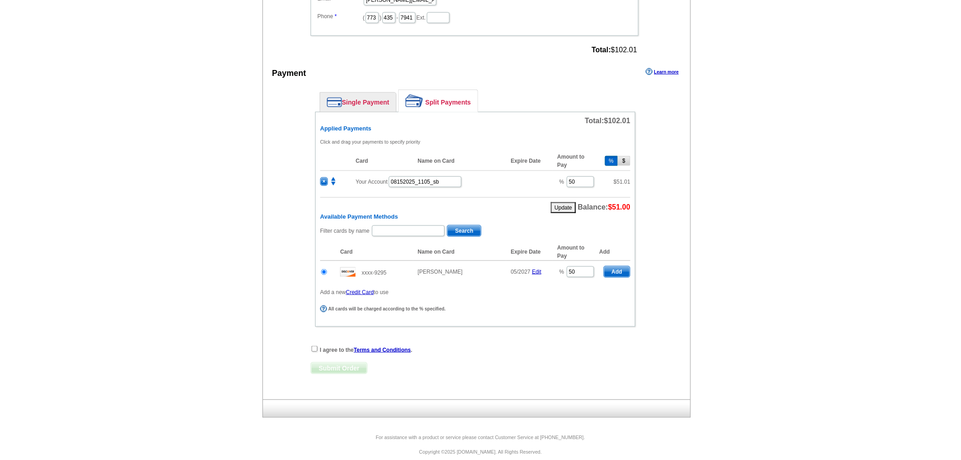
click at [628, 266] on span "Add" at bounding box center [617, 271] width 26 height 11
radio input "false"
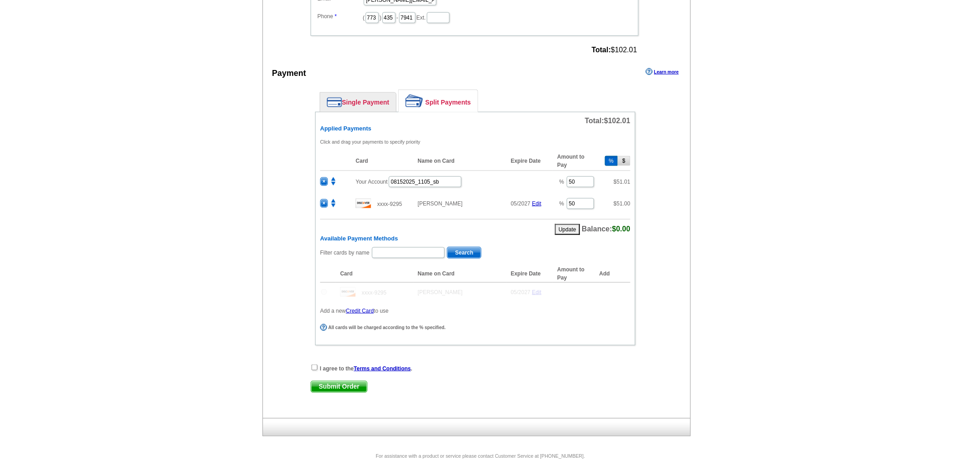
click at [310, 355] on div "Enter your contact information Learn more Who May We Contact If Needed? Full Na…" at bounding box center [476, 176] width 427 height 484
click at [313, 364] on input "checkbox" at bounding box center [315, 367] width 6 height 6
checkbox input "true"
click at [332, 386] on div "I agree to the Terms and Conditions . Submit Order Submit Order" at bounding box center [475, 381] width 329 height 37
click at [334, 382] on span "Submit Order" at bounding box center [339, 386] width 56 height 11
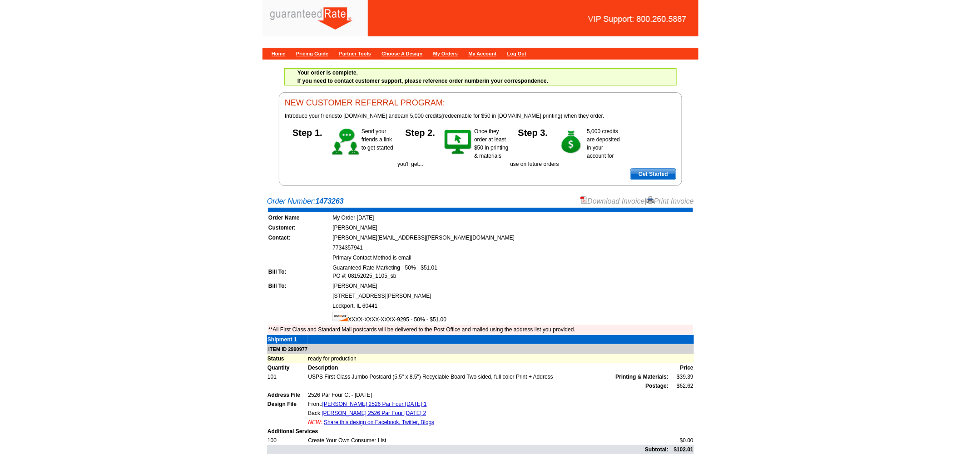
click at [582, 196] on div "Download Invoice | Print Invoice" at bounding box center [637, 201] width 114 height 11
click at [592, 202] on link "Download Invoice" at bounding box center [612, 201] width 64 height 8
click at [282, 59] on div "Home Pricing Guide Partner Tools Choose A Design My Orders My Account Log Out" at bounding box center [481, 54] width 436 height 12
click at [282, 55] on link "Home" at bounding box center [279, 53] width 14 height 5
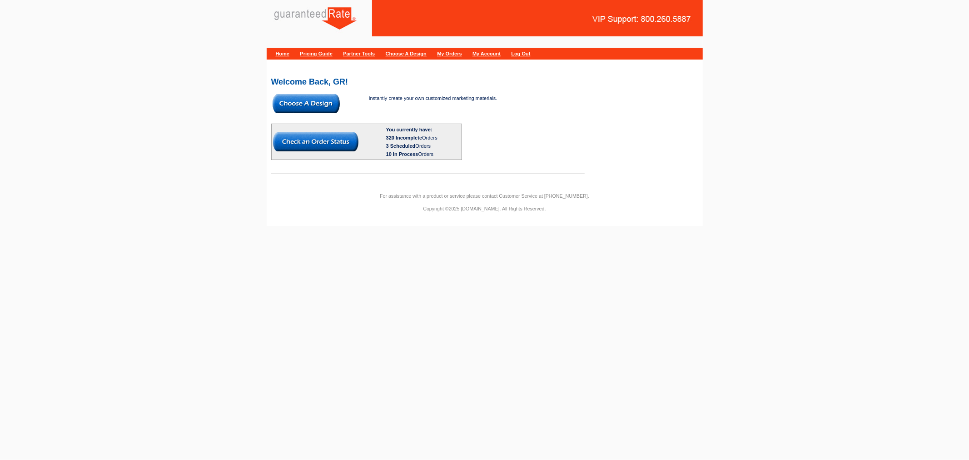
click at [321, 95] on img at bounding box center [306, 103] width 67 height 19
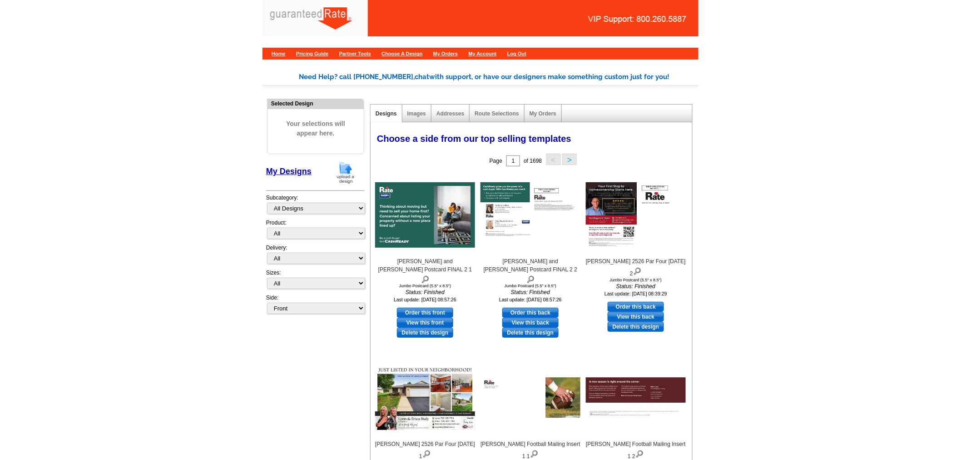
click at [350, 166] on img at bounding box center [346, 172] width 24 height 23
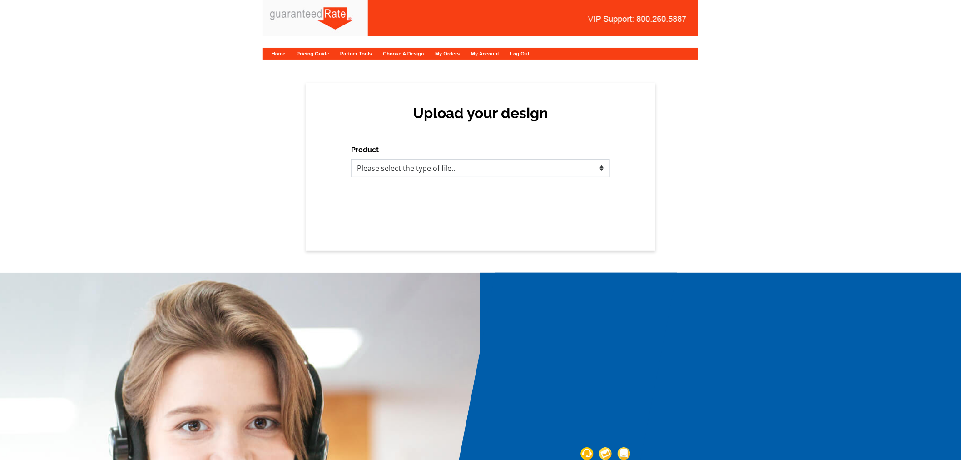
click at [551, 168] on select "Please select the type of file... Postcards Calendars Business Cards Letters an…" at bounding box center [480, 168] width 259 height 18
select select "1"
click at [351, 159] on select "Please select the type of file... Postcards Calendars Business Cards Letters an…" at bounding box center [480, 168] width 259 height 18
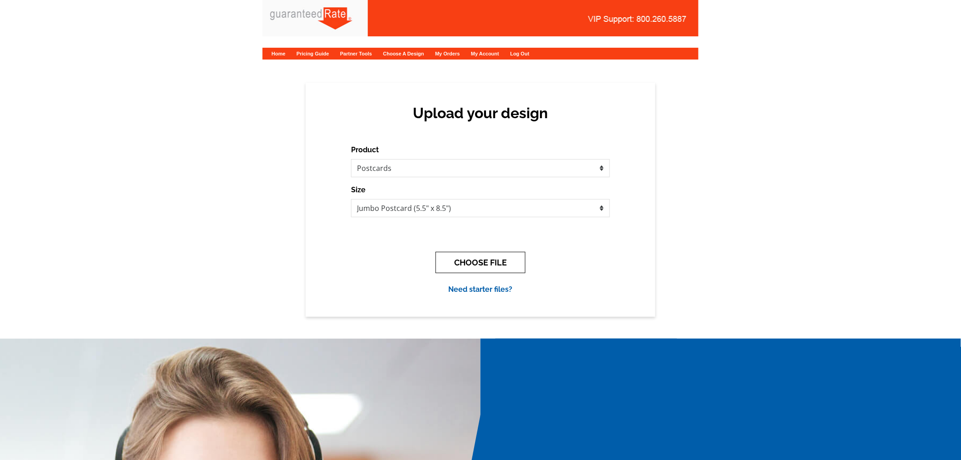
click at [468, 260] on button "CHOOSE FILE" at bounding box center [481, 262] width 90 height 21
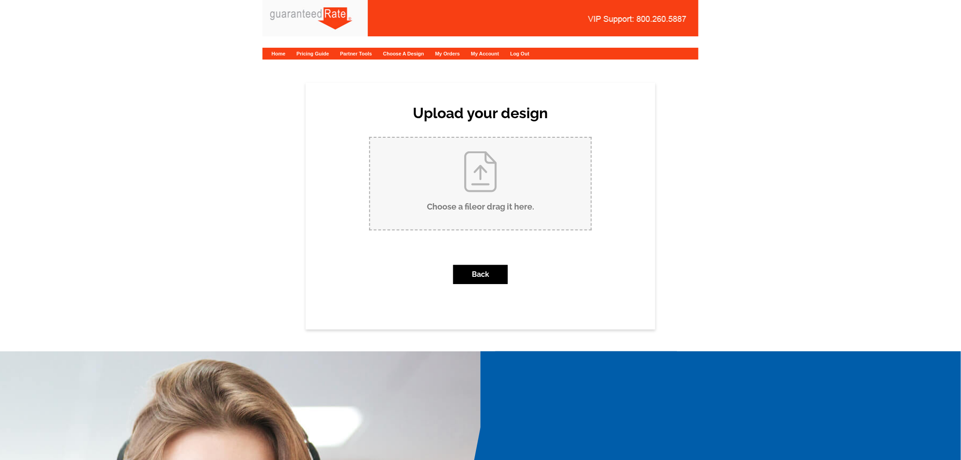
click at [484, 175] on input "Choose a file or drag it here ." at bounding box center [480, 184] width 221 height 92
type input "C:\fakepath\[PERSON_NAME] (14918 [GEOGRAPHIC_DATA]) [DATE].pdf"
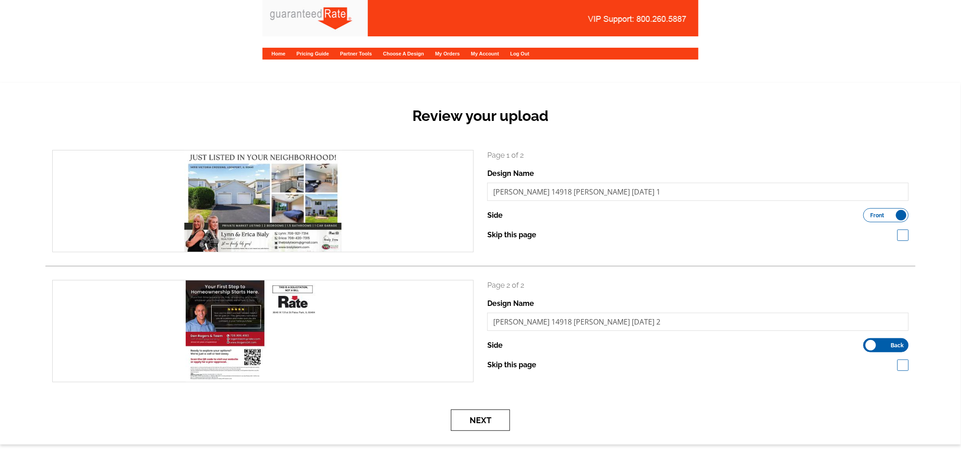
click at [471, 414] on button "Next" at bounding box center [480, 419] width 59 height 21
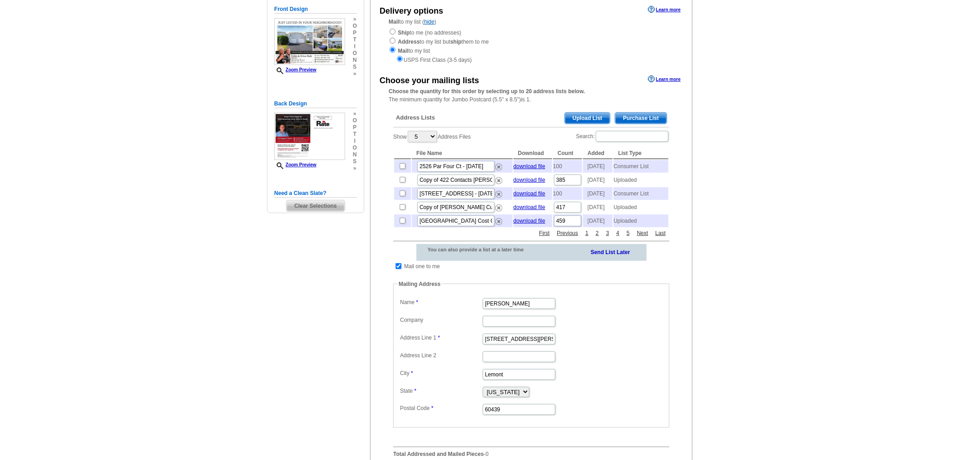
scroll to position [101, 0]
click at [630, 116] on span "Purchase List" at bounding box center [640, 117] width 51 height 11
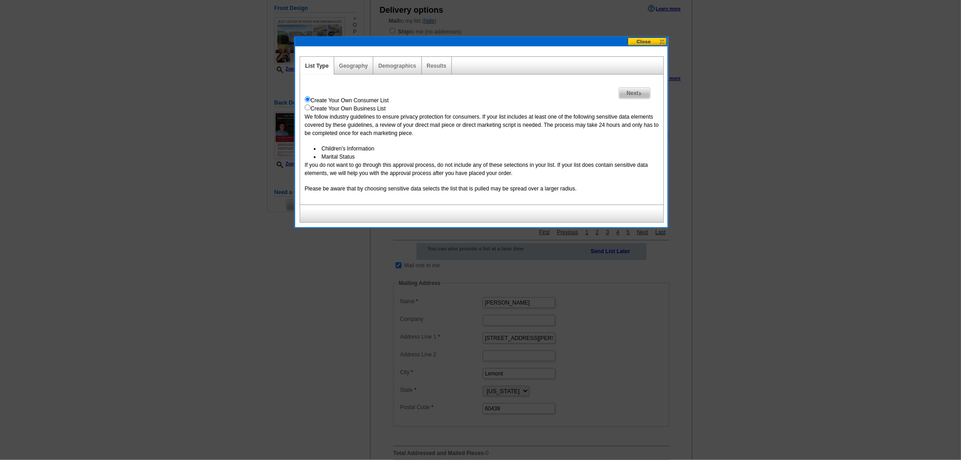
click at [641, 92] on img at bounding box center [641, 94] width 4 height 4
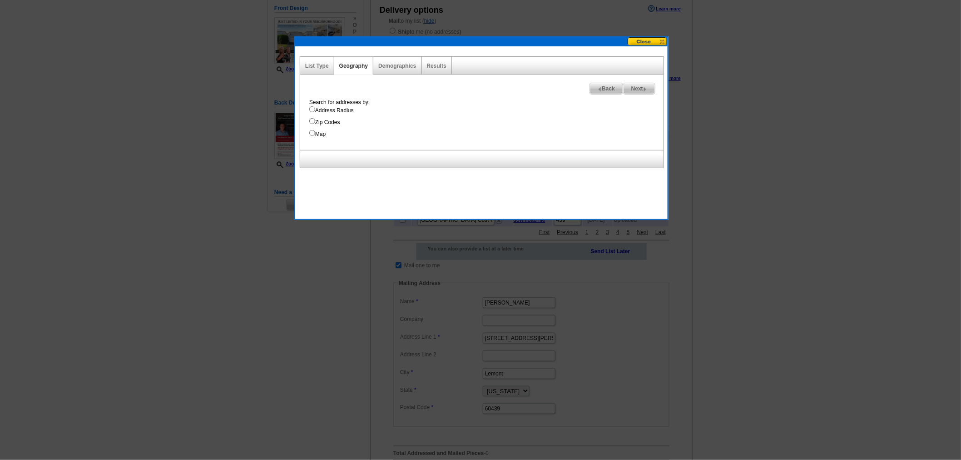
click at [330, 106] on label "Address Radius" at bounding box center [486, 110] width 354 height 8
click at [315, 106] on input "Address Radius" at bounding box center [312, 109] width 6 height 6
radio input "true"
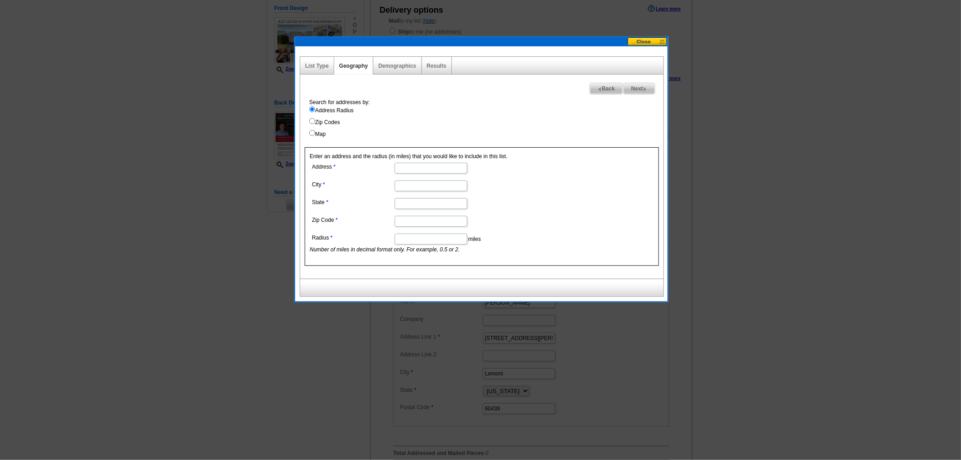
click at [442, 168] on input "Address" at bounding box center [431, 168] width 73 height 11
paste input "14918 Victoria Crossing, Lockport, IL 60441"
drag, startPoint x: 417, startPoint y: 169, endPoint x: 492, endPoint y: 174, distance: 75.1
click at [492, 174] on dd "14918 Victoria Crossing, Lockport, IL 60441" at bounding box center [431, 167] width 242 height 14
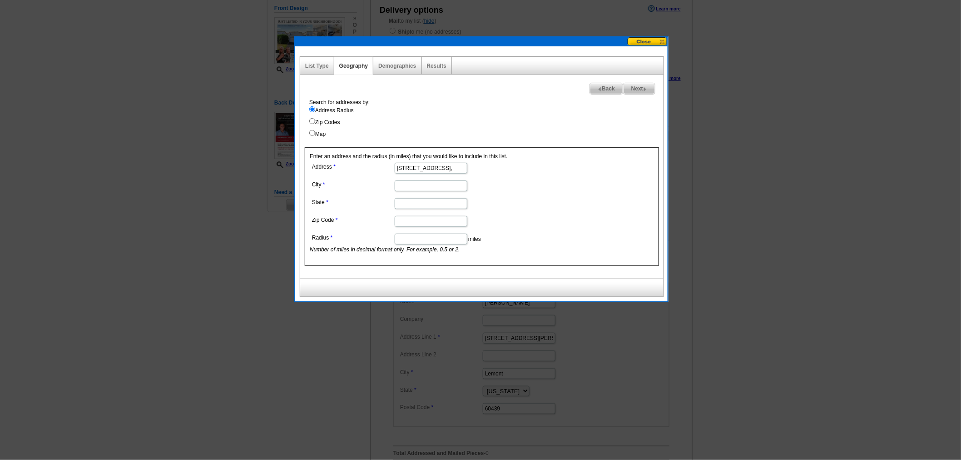
scroll to position [0, 0]
click at [446, 170] on input "14918 Victoria Crossing" at bounding box center [431, 168] width 73 height 11
type input "14918 Victoria Crossing"
click at [446, 188] on input "City" at bounding box center [431, 185] width 73 height 11
paste input "Lockport, IL 60441"
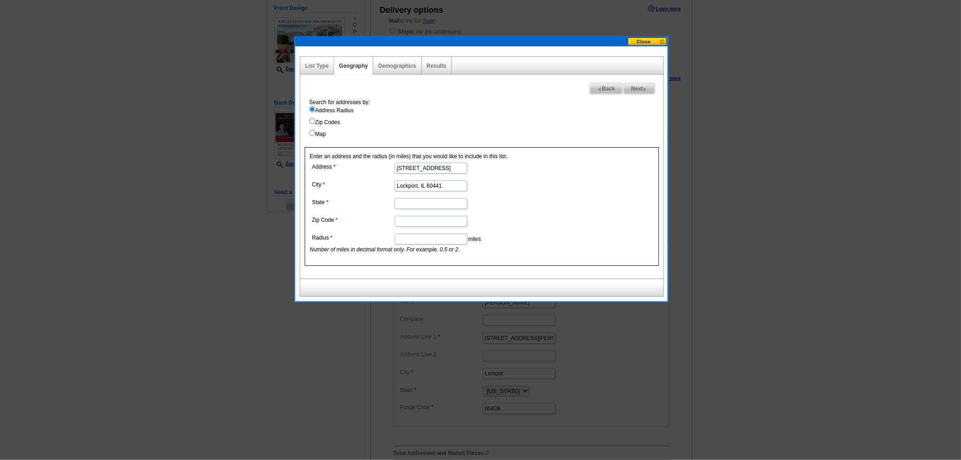
click at [436, 185] on input "Lockport, IL 60441" at bounding box center [431, 185] width 73 height 11
type input "Lockport, IL"
click at [425, 221] on input "Zip Code" at bounding box center [431, 221] width 73 height 11
paste input "60441"
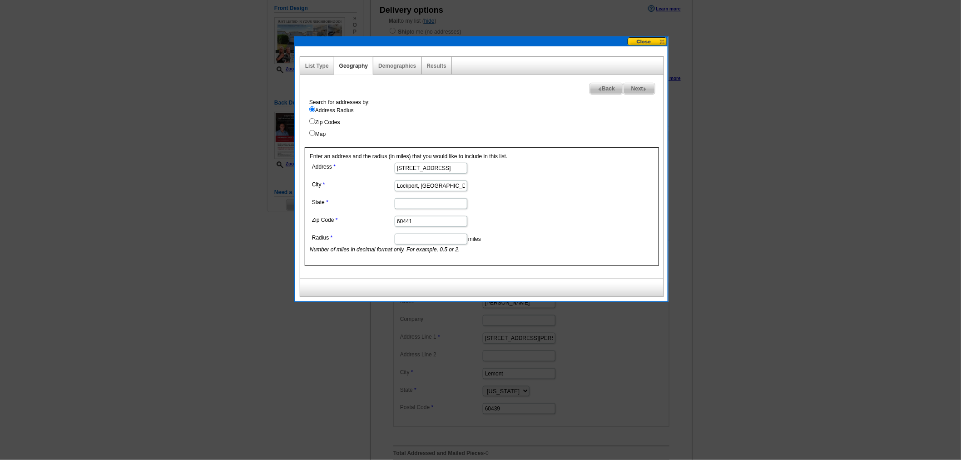
type input "60441"
click at [416, 204] on input "State" at bounding box center [431, 203] width 73 height 11
type input "IL"
click at [398, 189] on input "Lockport, IL" at bounding box center [431, 185] width 73 height 11
click at [437, 183] on input "Lockport, IL" at bounding box center [431, 185] width 73 height 11
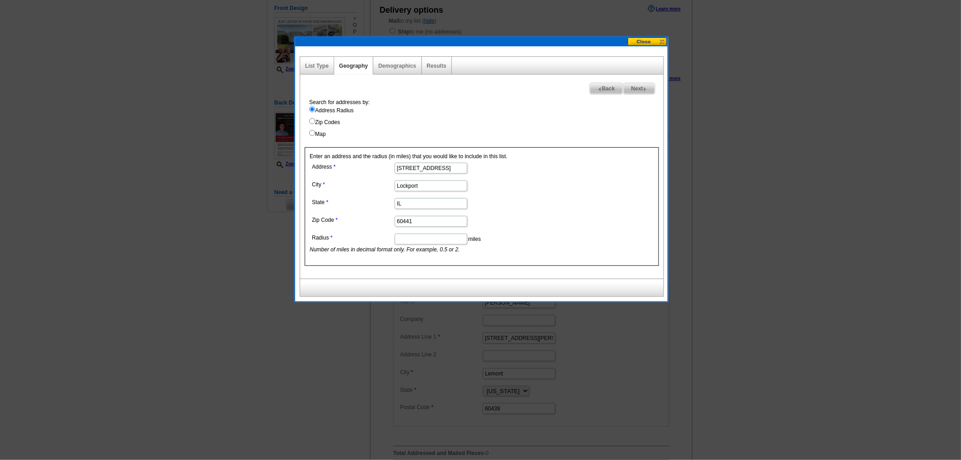
type input "Lockport"
click at [405, 241] on input "Radius" at bounding box center [431, 238] width 73 height 11
type input ".25"
click at [548, 226] on dd "60441" at bounding box center [431, 220] width 242 height 14
click at [634, 91] on span "Next" at bounding box center [639, 88] width 31 height 11
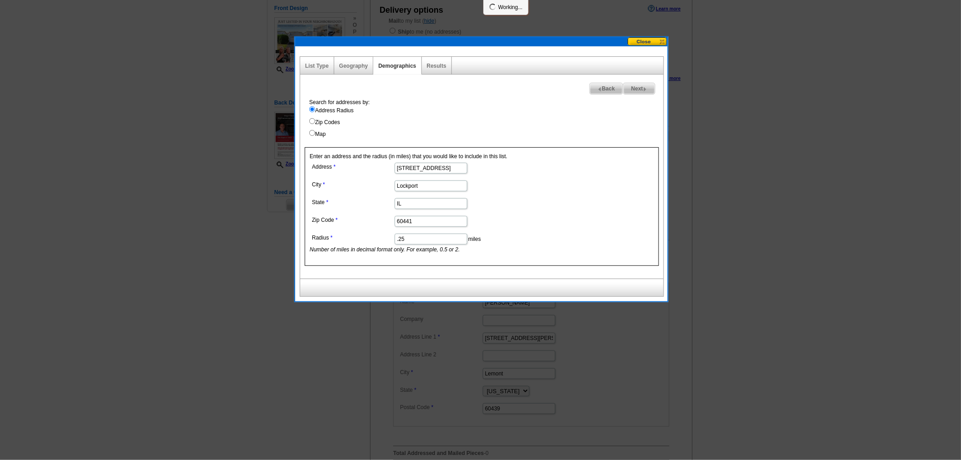
select select
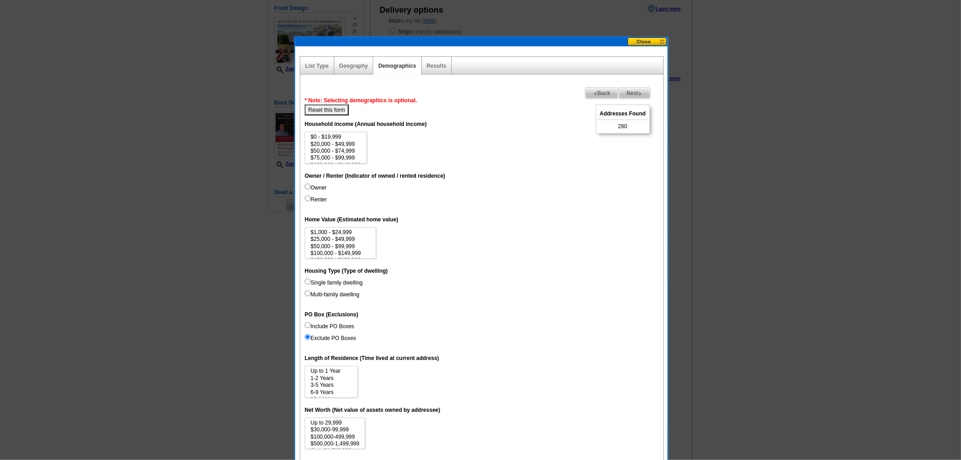
click at [634, 91] on span "Next" at bounding box center [634, 93] width 31 height 11
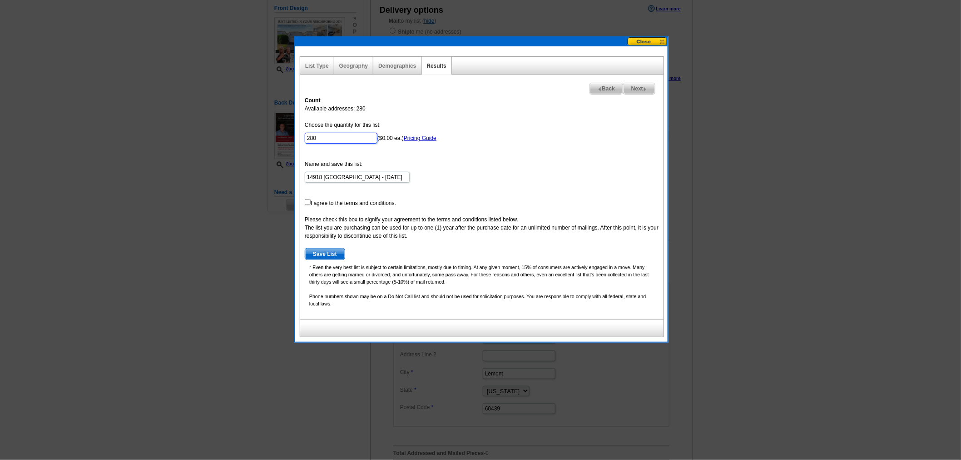
click at [333, 135] on input "280" at bounding box center [341, 138] width 73 height 11
type input "100"
click at [307, 203] on input "checkbox" at bounding box center [308, 202] width 6 height 6
checkbox input "true"
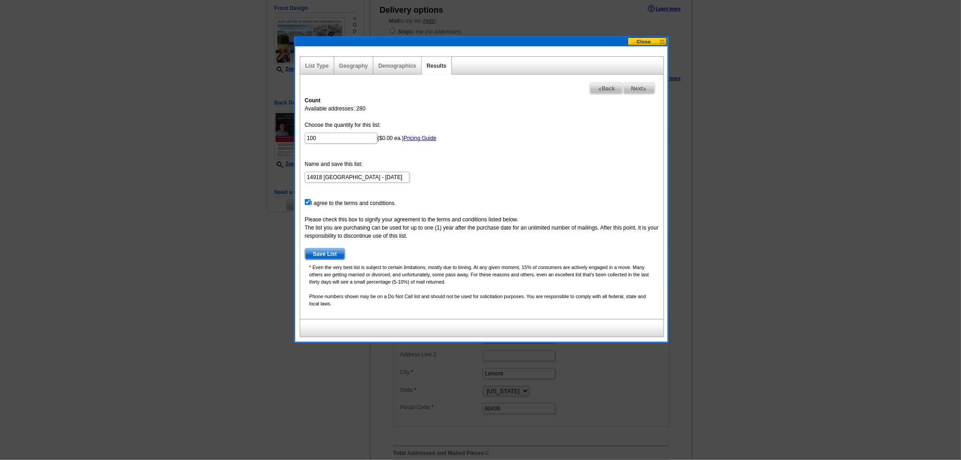
click at [328, 250] on span "Save List" at bounding box center [325, 253] width 40 height 11
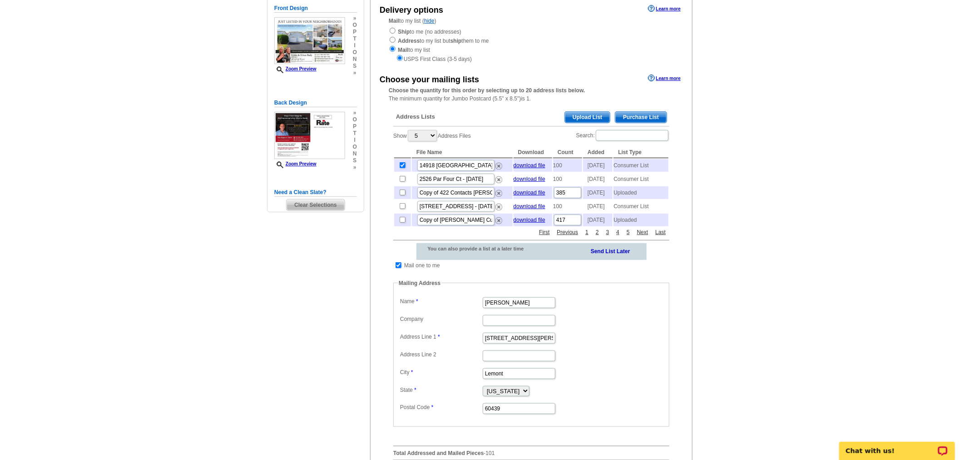
scroll to position [287, 0]
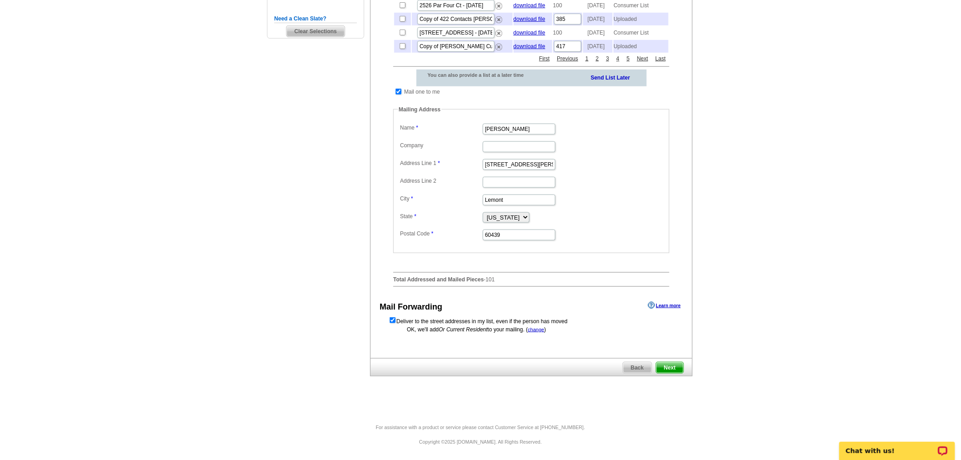
click at [680, 368] on span "Next" at bounding box center [669, 367] width 27 height 11
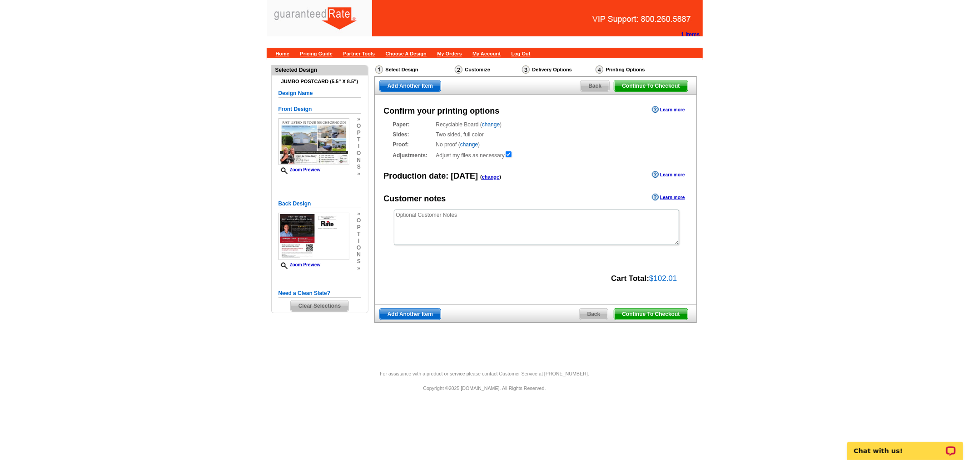
click at [669, 312] on span "Continue To Checkout" at bounding box center [650, 313] width 73 height 11
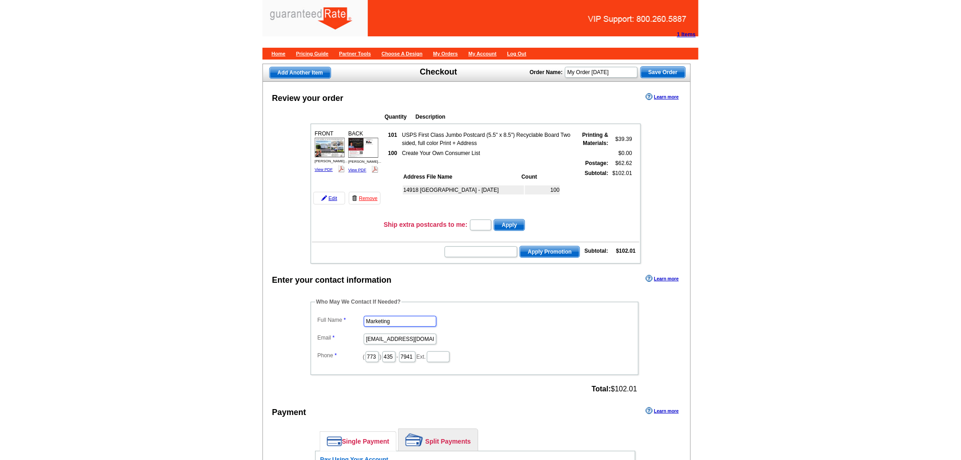
click at [369, 316] on input "Marketing" at bounding box center [400, 321] width 73 height 11
click at [378, 316] on input "Marketing" at bounding box center [400, 321] width 73 height 11
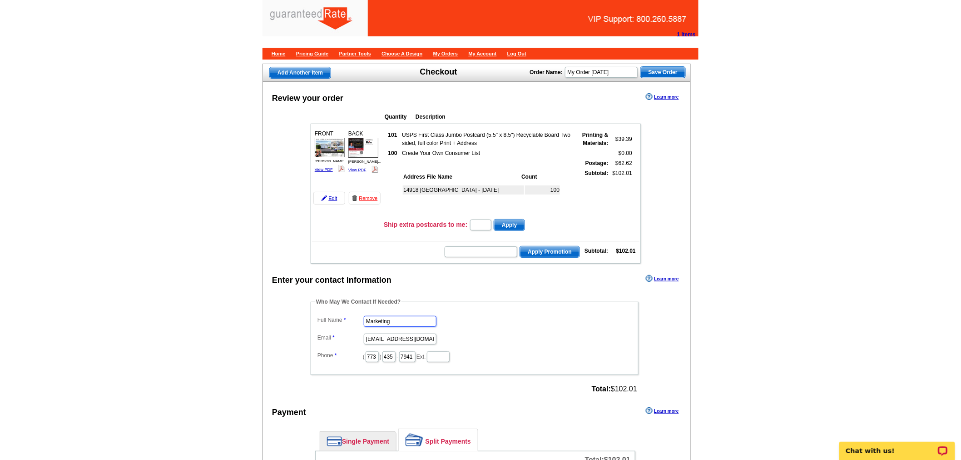
click at [378, 316] on input "Marketing" at bounding box center [400, 321] width 73 height 11
type input "[PERSON_NAME]"
click at [379, 339] on dl "Full Name Shelley Berner Email marketing@guaranteedrate.com Phone ( 773 ) 435 -…" at bounding box center [474, 338] width 319 height 50
click at [379, 334] on input "marketing@guaranteedrate.com" at bounding box center [400, 338] width 73 height 11
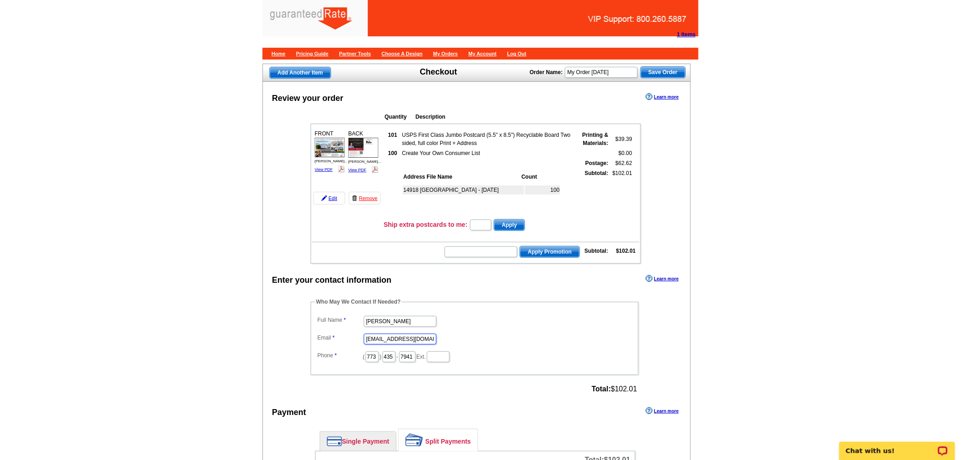
click at [379, 334] on input "marketing@guaranteedrate.com" at bounding box center [400, 338] width 73 height 11
type input "[PERSON_NAME][EMAIL_ADDRESS][PERSON_NAME][DOMAIN_NAME]"
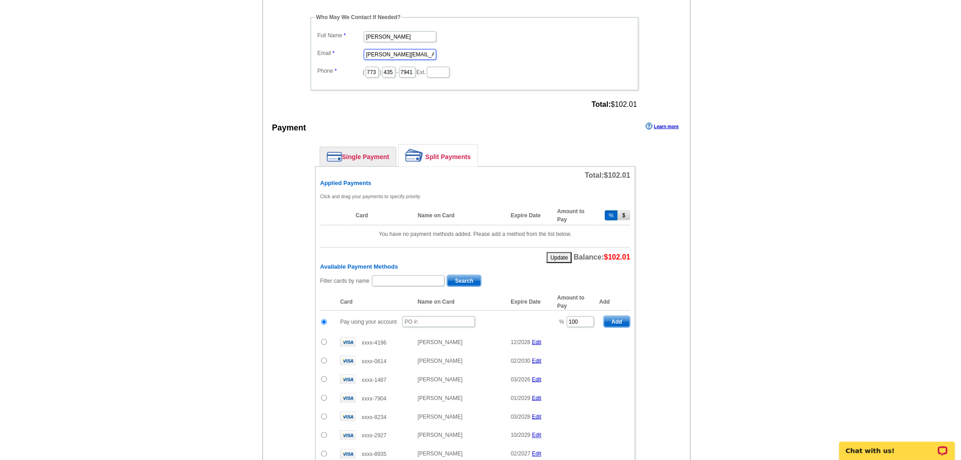
scroll to position [302, 0]
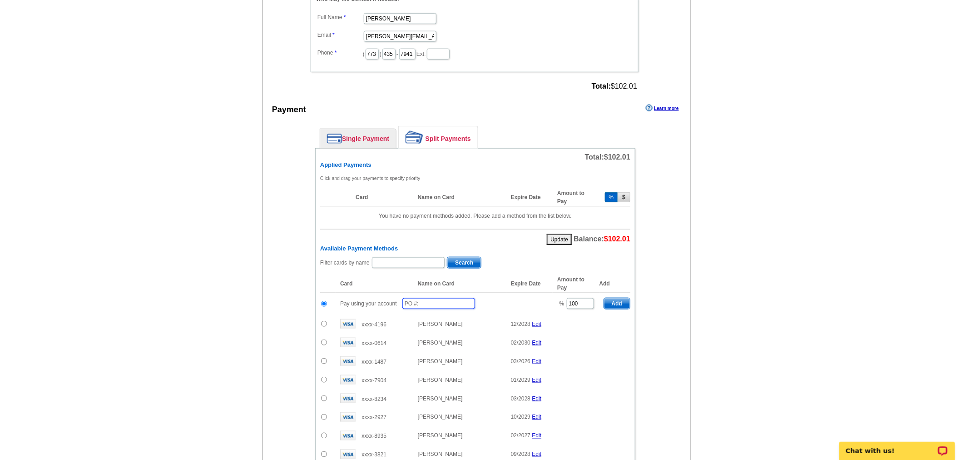
click at [415, 298] on input "text" at bounding box center [438, 303] width 73 height 11
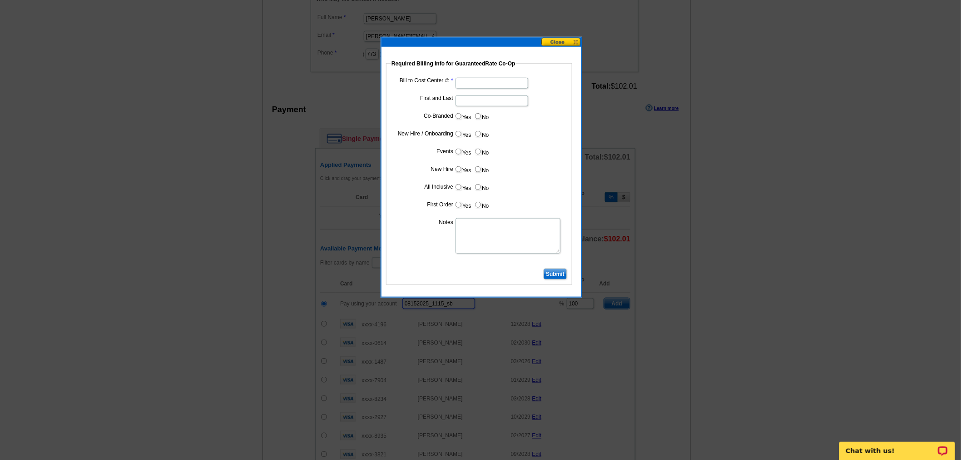
type input "08152025_1115_sb"
click at [469, 81] on input "Bill to Cost Center #:" at bounding box center [492, 83] width 73 height 11
type input "1700"
type input "Dan Rogers"
click at [456, 113] on input "Yes" at bounding box center [459, 116] width 6 height 6
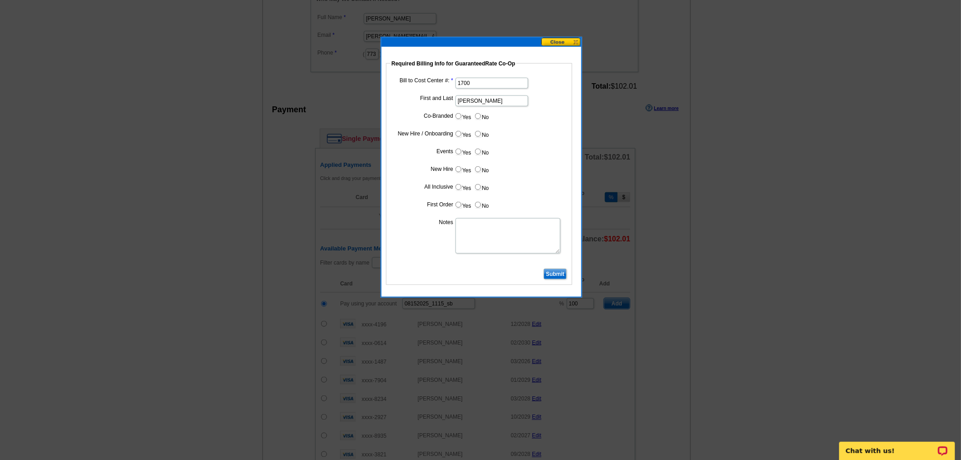
radio input "true"
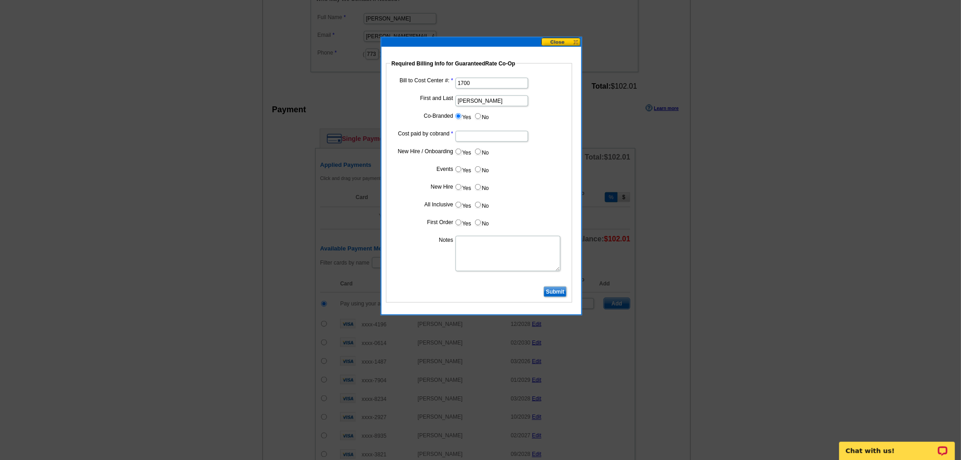
drag, startPoint x: 471, startPoint y: 132, endPoint x: 477, endPoint y: 141, distance: 11.7
click at [471, 132] on input "Cost paid by cobrand" at bounding box center [492, 136] width 73 height 11
type input "50%"
click at [480, 153] on input "No" at bounding box center [478, 152] width 6 height 6
radio input "true"
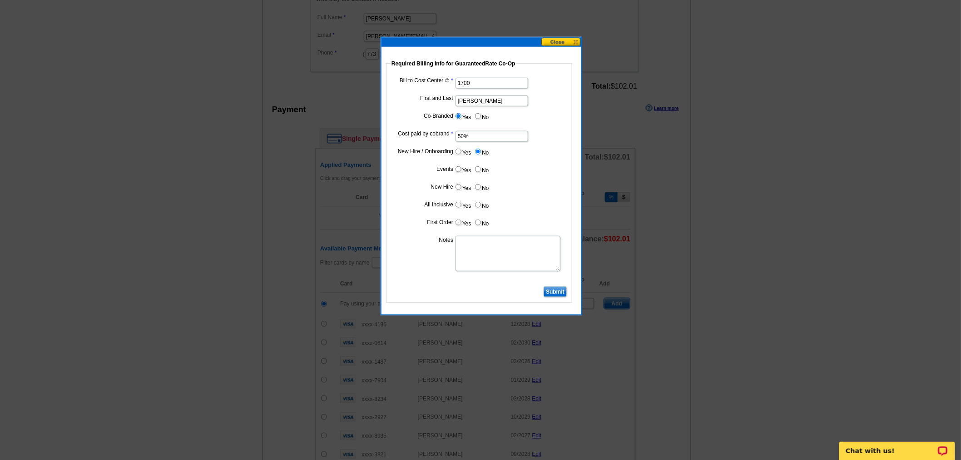
click at [484, 169] on label "No" at bounding box center [481, 169] width 15 height 10
click at [481, 169] on input "No" at bounding box center [478, 169] width 6 height 6
radio input "true"
click at [478, 187] on input "No" at bounding box center [478, 187] width 6 height 6
radio input "true"
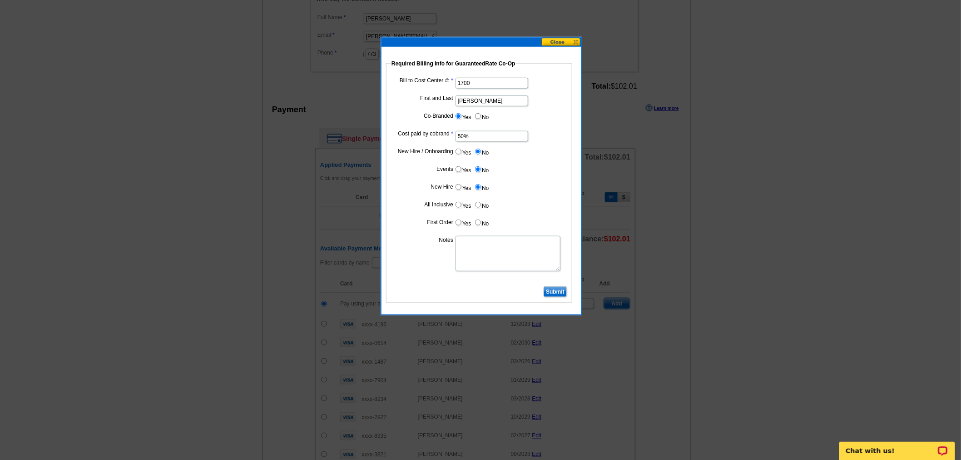
click at [479, 202] on input "No" at bounding box center [478, 205] width 6 height 6
radio input "true"
click at [482, 219] on label "No" at bounding box center [481, 222] width 15 height 10
click at [481, 219] on input "No" at bounding box center [478, 222] width 6 height 6
radio input "true"
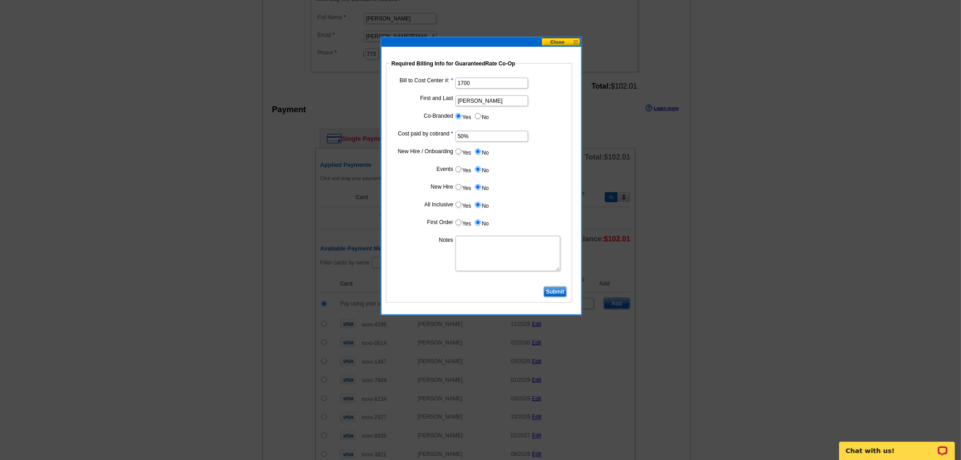
click at [484, 244] on textarea "Notes" at bounding box center [508, 253] width 105 height 35
type textarea "Bill to Dan Rogers at 1700"
click at [557, 292] on input "Submit" at bounding box center [555, 291] width 23 height 11
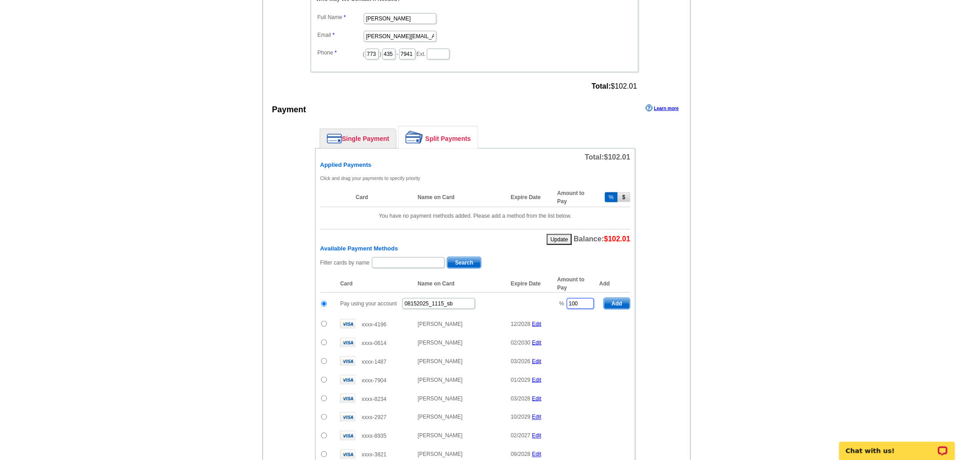
drag, startPoint x: 585, startPoint y: 294, endPoint x: 537, endPoint y: 297, distance: 47.8
click at [537, 297] on tr "Pay using your account 08152025_1115_sb % 100 Add" at bounding box center [475, 303] width 310 height 22
click at [620, 298] on span "Add" at bounding box center [617, 303] width 26 height 11
type input "100"
radio input "false"
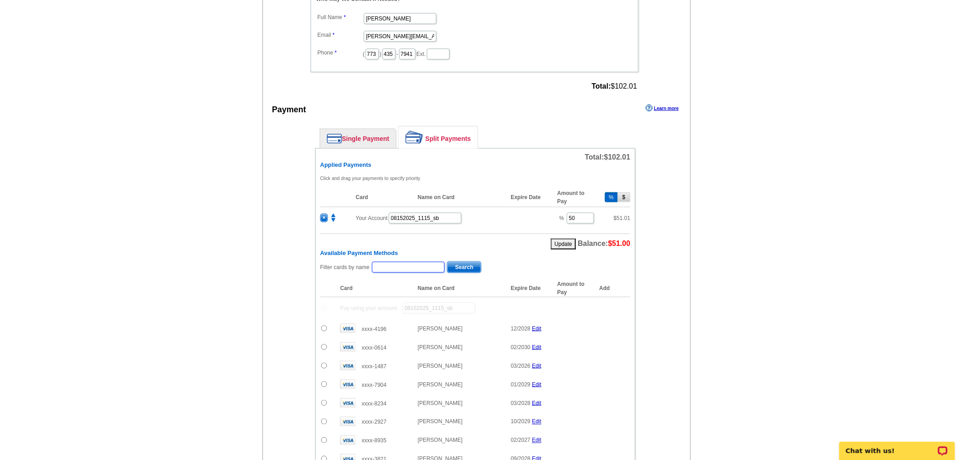
click at [427, 265] on input "text" at bounding box center [408, 267] width 73 height 11
type input "erica"
click at [464, 262] on span "Search" at bounding box center [464, 267] width 34 height 11
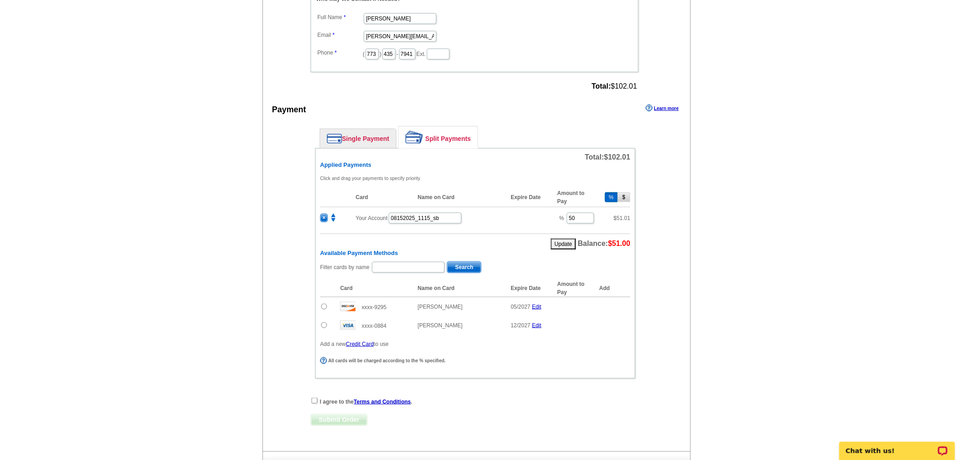
click at [324, 303] on input "radio" at bounding box center [324, 306] width 6 height 6
click at [609, 302] on span "Add" at bounding box center [617, 307] width 26 height 11
radio input "false"
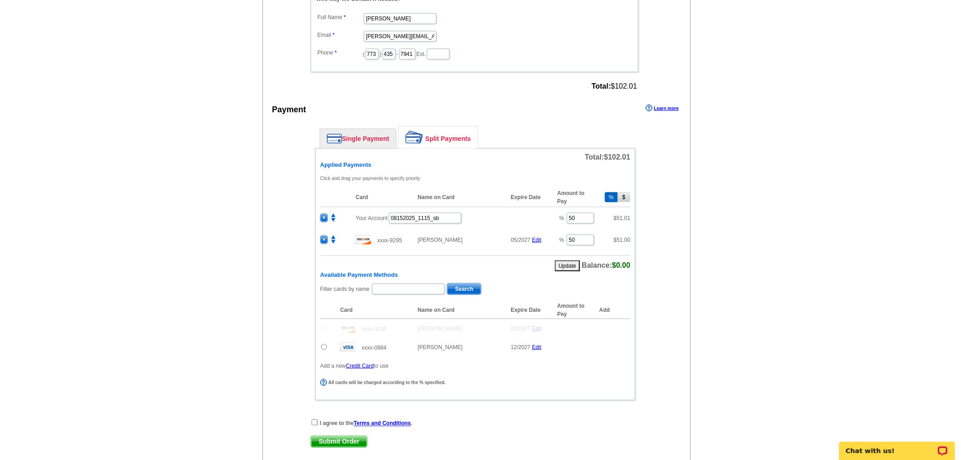
click at [314, 419] on input "checkbox" at bounding box center [315, 422] width 6 height 6
checkbox input "true"
click at [320, 436] on span "Submit Order" at bounding box center [339, 441] width 56 height 11
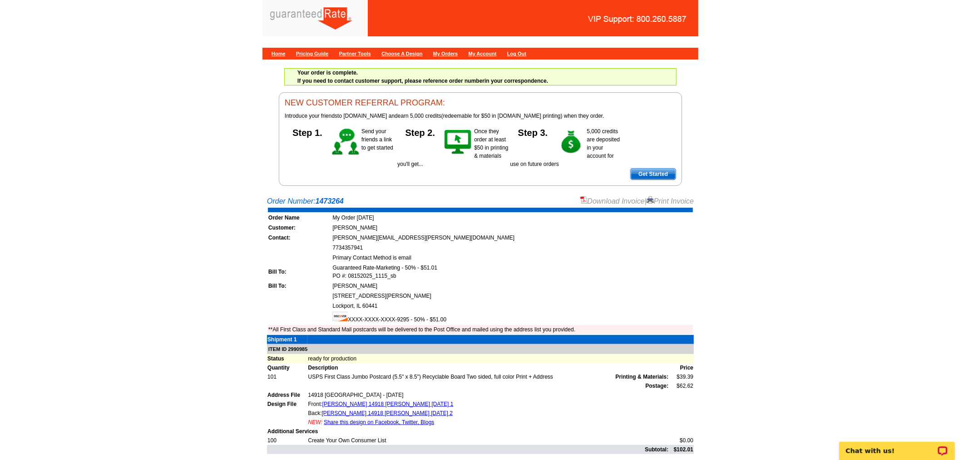
click at [624, 198] on link "Download Invoice" at bounding box center [612, 201] width 64 height 8
